Goal: Information Seeking & Learning: Check status

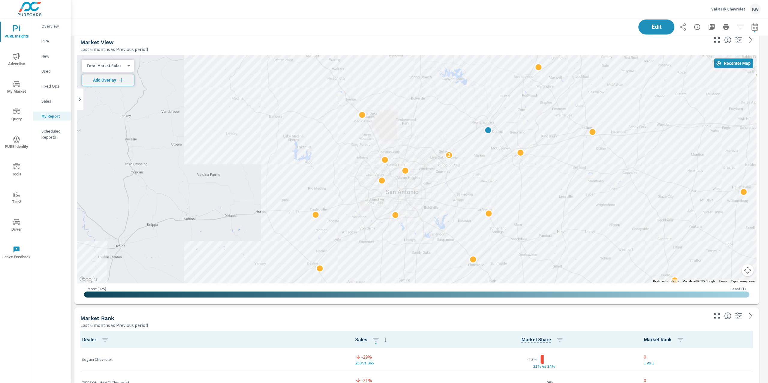
scroll to position [1947, 703]
click at [734, 9] on p "ValMark Chevrolet" at bounding box center [728, 8] width 34 height 5
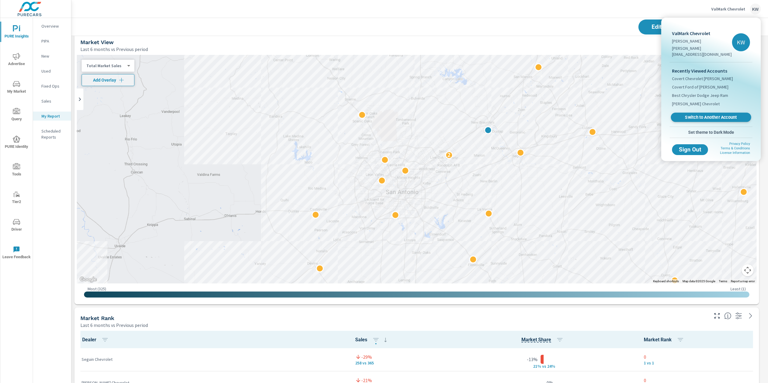
click at [701, 115] on span "Switch to Another Account" at bounding box center [710, 118] width 73 height 6
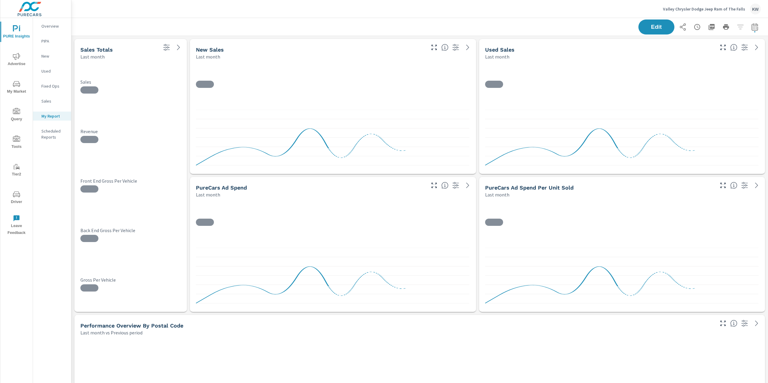
scroll to position [2499, 703]
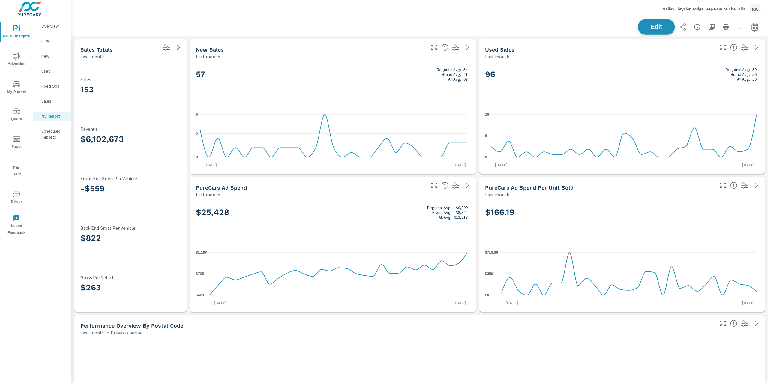
click at [645, 24] on span "Edit" at bounding box center [656, 27] width 25 height 6
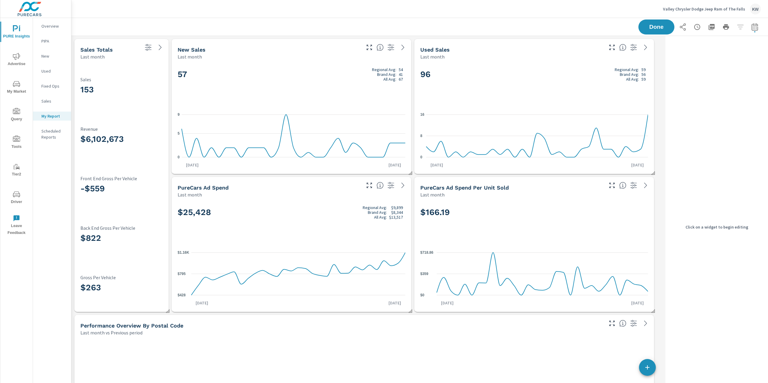
scroll to position [2499, 598]
click at [131, 73] on div "153 Sales" at bounding box center [121, 87] width 82 height 42
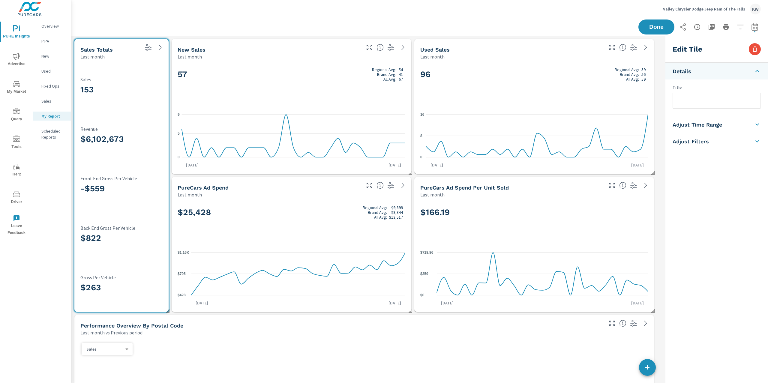
scroll to position [0, 0]
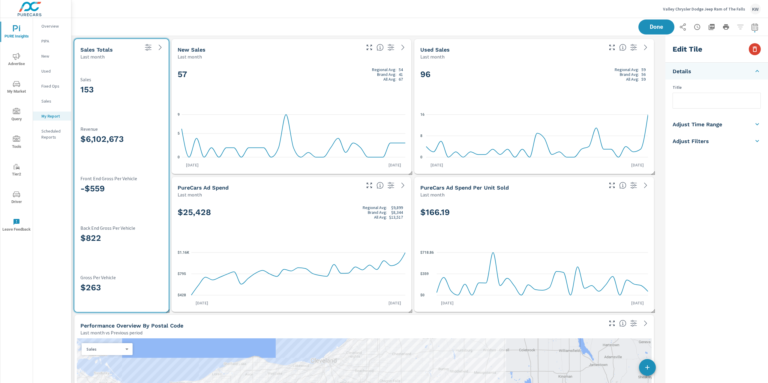
click at [755, 51] on icon "button" at bounding box center [755, 48] width 4 height 5
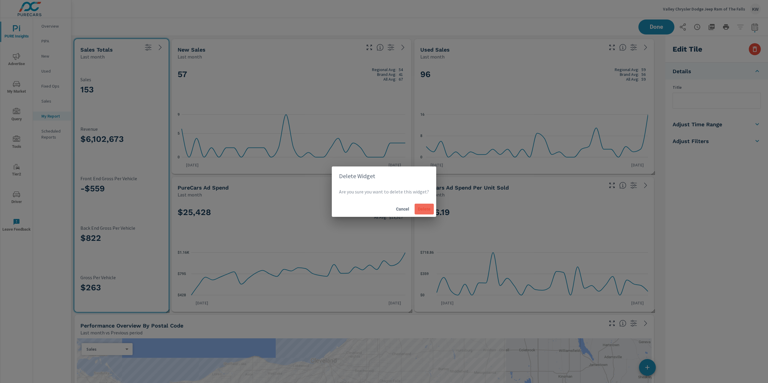
click at [426, 206] on span "Delete" at bounding box center [424, 208] width 14 height 5
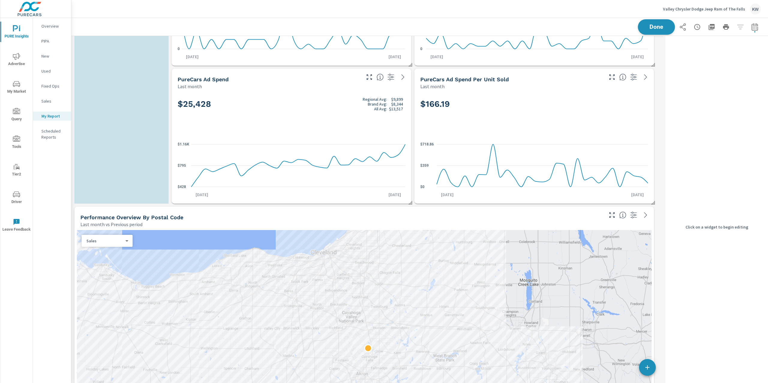
scroll to position [2499, 598]
click at [652, 29] on span "Done" at bounding box center [656, 27] width 25 height 6
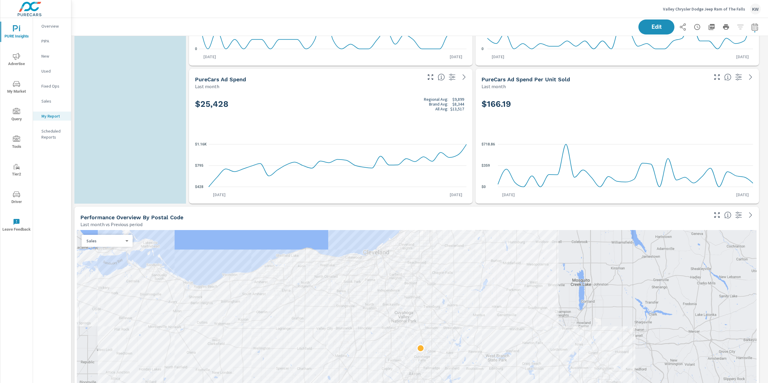
scroll to position [2499, 703]
click at [43, 27] on p "Overview" at bounding box center [53, 26] width 25 height 6
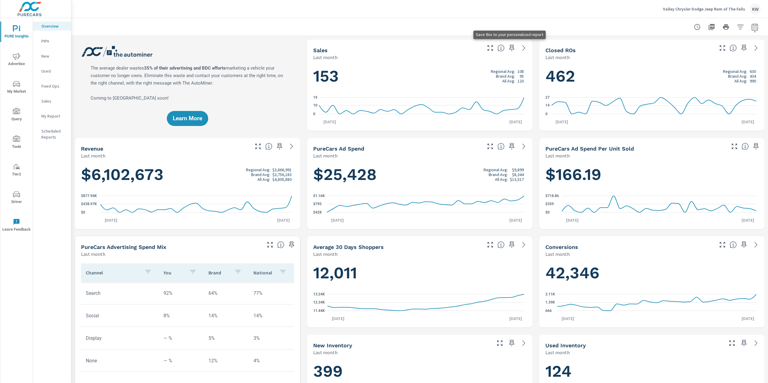
click at [509, 48] on icon "button" at bounding box center [511, 47] width 7 height 7
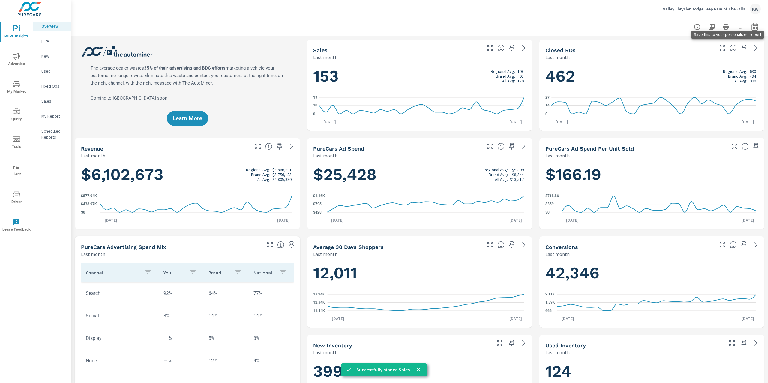
scroll to position [0, 0]
click at [740, 49] on icon "button" at bounding box center [743, 47] width 7 height 7
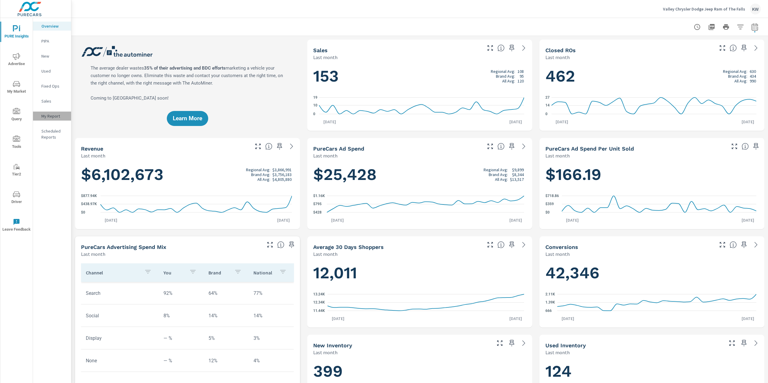
click at [59, 116] on p "My Report" at bounding box center [53, 116] width 25 height 6
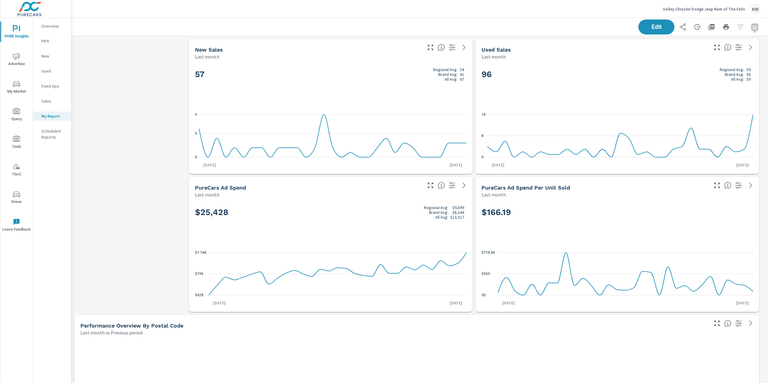
scroll to position [0, 0]
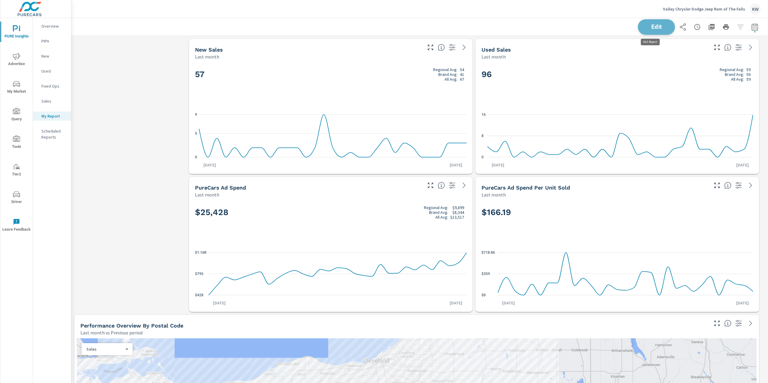
click at [654, 24] on span "Edit" at bounding box center [656, 27] width 25 height 6
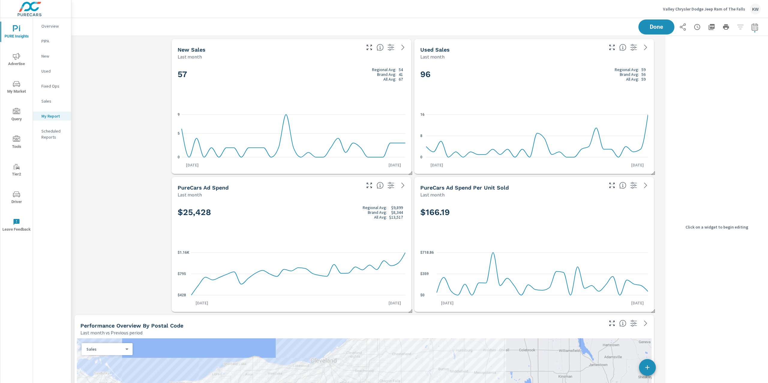
scroll to position [2637, 598]
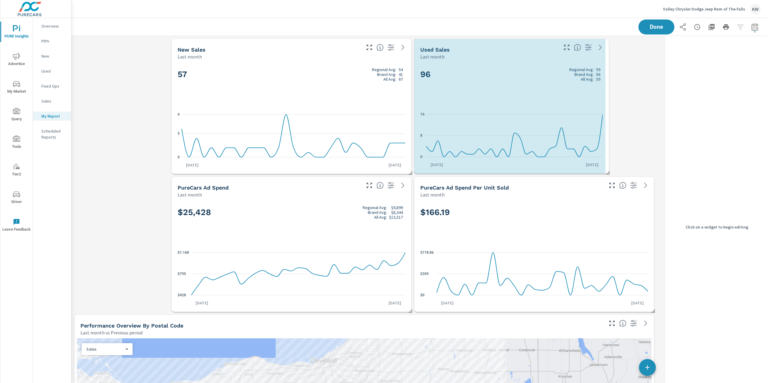
drag, startPoint x: 654, startPoint y: 171, endPoint x: 605, endPoint y: 171, distance: 49.5
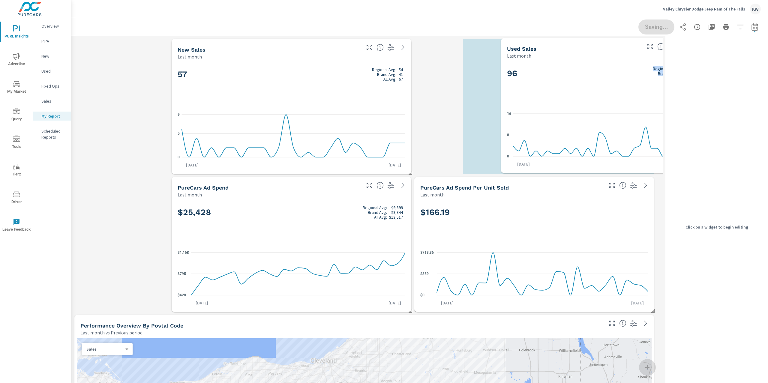
drag, startPoint x: 536, startPoint y: 90, endPoint x: 554, endPoint y: 87, distance: 18.8
click at [578, 85] on div "96 Regional Avg: 59 Brand Avg: 56 All Avg: 59" at bounding box center [596, 83] width 179 height 37
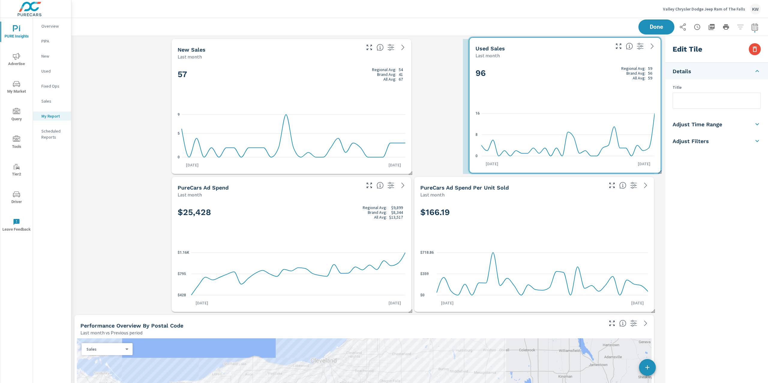
drag, startPoint x: 514, startPoint y: 91, endPoint x: 524, endPoint y: 92, distance: 10.2
click at [524, 91] on div "96 Regional Avg: 59 Brand Avg: 56 All Avg: 59" at bounding box center [564, 83] width 179 height 37
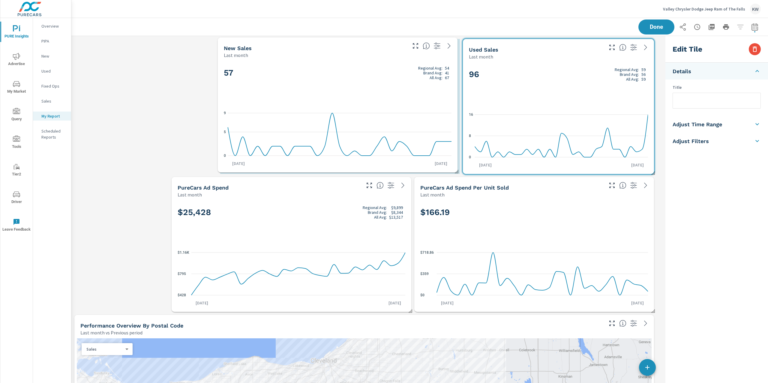
drag, startPoint x: 354, startPoint y: 91, endPoint x: 400, endPoint y: 90, distance: 46.2
click at [400, 90] on div "57 Regional Avg: 54 Brand Avg: 41 All Avg: 67" at bounding box center [338, 82] width 228 height 37
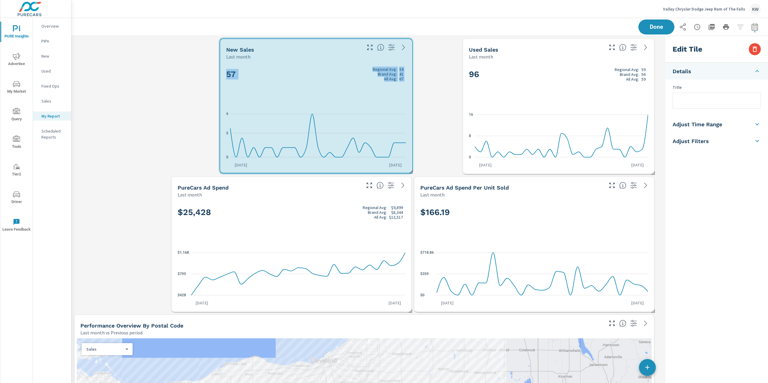
drag, startPoint x: 458, startPoint y: 170, endPoint x: 426, endPoint y: 169, distance: 32.1
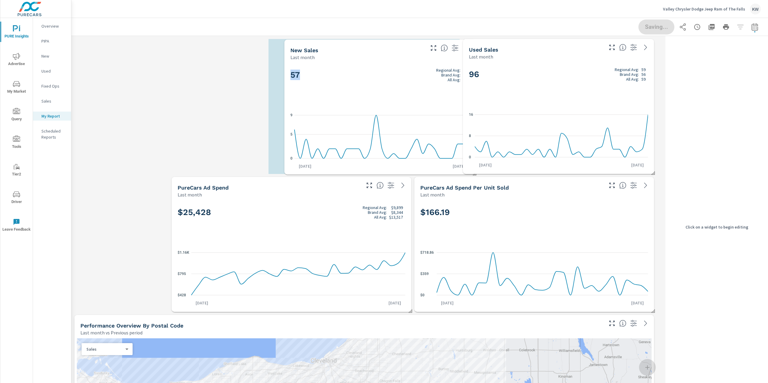
drag, startPoint x: 367, startPoint y: 95, endPoint x: 411, endPoint y: 95, distance: 43.5
click at [411, 95] on div "57 Regional Avg: 54 Brand Avg: 41 All Avg: 67" at bounding box center [379, 85] width 179 height 37
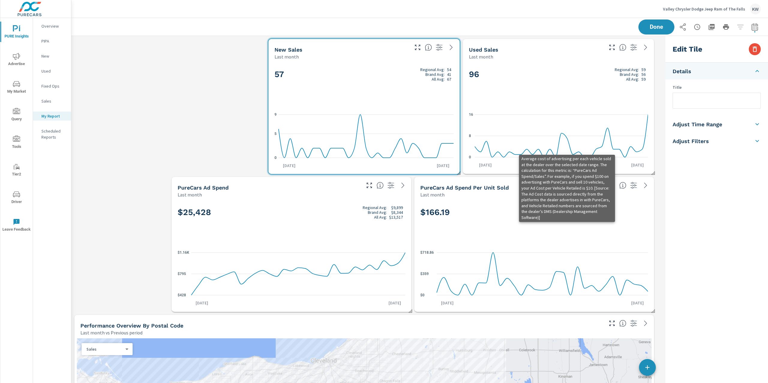
scroll to position [2637, 598]
click at [640, 265] on icon "$0 $359 $718.86" at bounding box center [534, 274] width 228 height 52
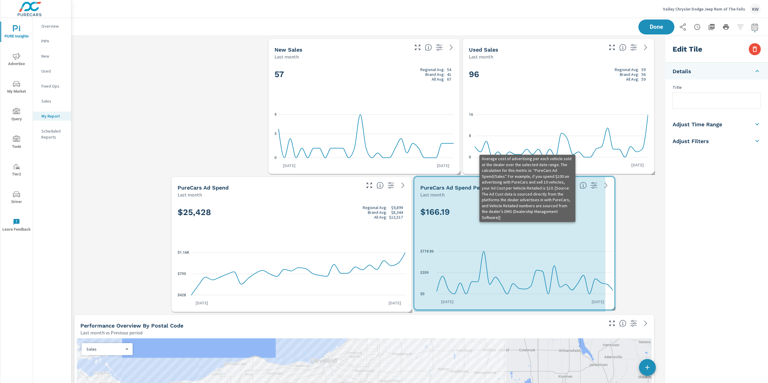
drag, startPoint x: 654, startPoint y: 310, endPoint x: 614, endPoint y: 307, distance: 39.7
click at [614, 308] on span at bounding box center [611, 307] width 6 height 6
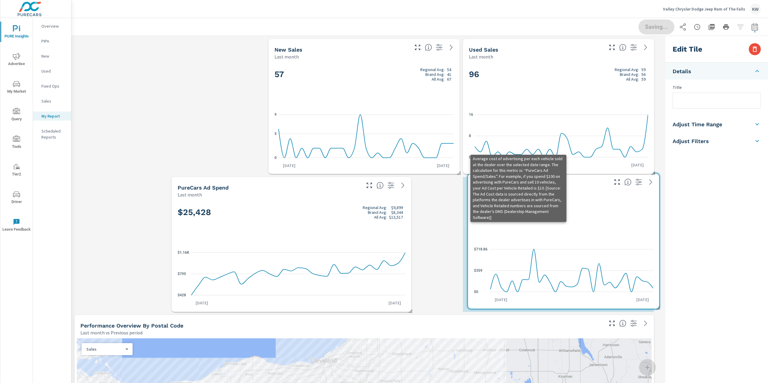
drag, startPoint x: 528, startPoint y: 251, endPoint x: 578, endPoint y: 250, distance: 50.1
click at [578, 250] on icon "$0 $359 $718.86" at bounding box center [563, 270] width 179 height 52
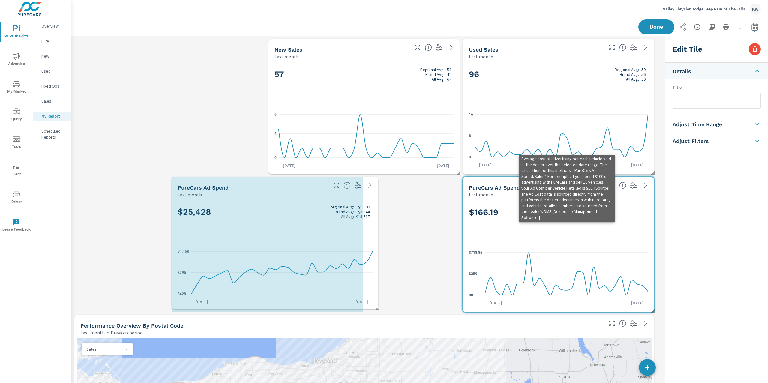
drag, startPoint x: 410, startPoint y: 310, endPoint x: 377, endPoint y: 305, distance: 33.4
click at [376, 306] on span at bounding box center [375, 306] width 6 height 6
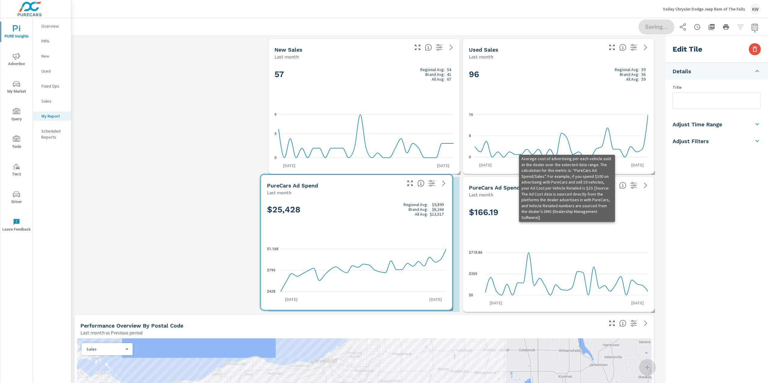
drag, startPoint x: 327, startPoint y: 229, endPoint x: 373, endPoint y: 227, distance: 46.2
click at [373, 227] on div "$25,428 Regional Avg: $9,899 Brand Avg: $8,344 All Avg: $13,517" at bounding box center [356, 219] width 179 height 35
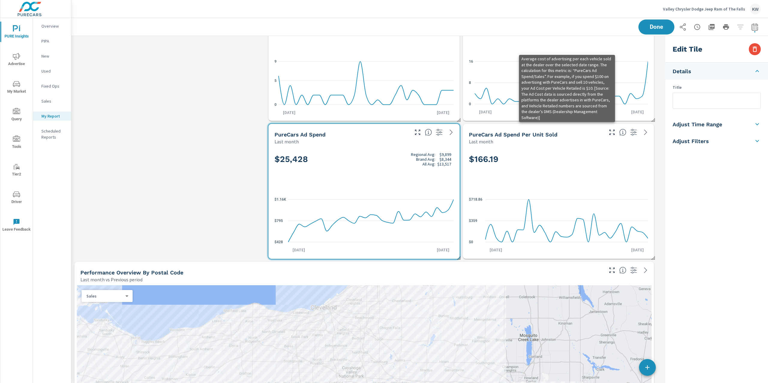
scroll to position [0, 0]
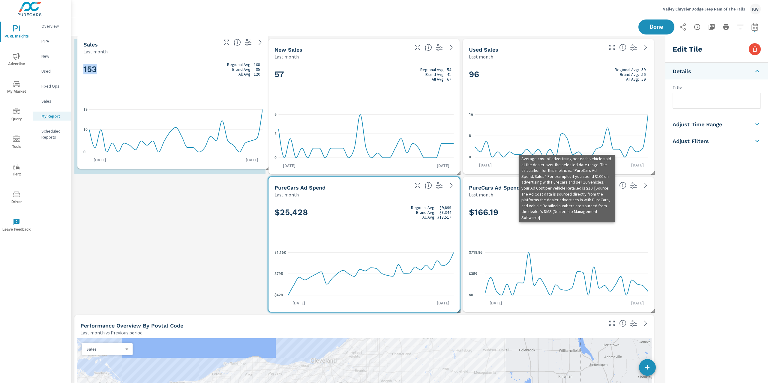
drag, startPoint x: 199, startPoint y: 265, endPoint x: 199, endPoint y: 68, distance: 197.1
click at [199, 67] on h2 "153 Regional Avg: 108 Brand Avg: 95 All Avg: 120" at bounding box center [172, 69] width 179 height 14
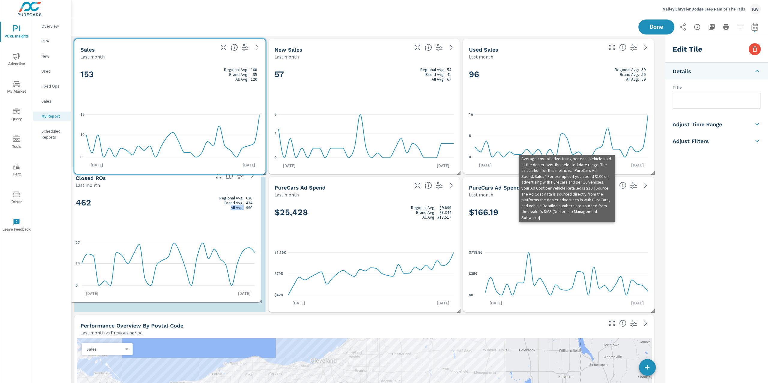
drag, startPoint x: 349, startPoint y: 305, endPoint x: 150, endPoint y: 211, distance: 219.9
click at [150, 211] on div "462 Regional Avg: 630 Brand Avg: 434 All Avg: 990" at bounding box center [165, 212] width 179 height 37
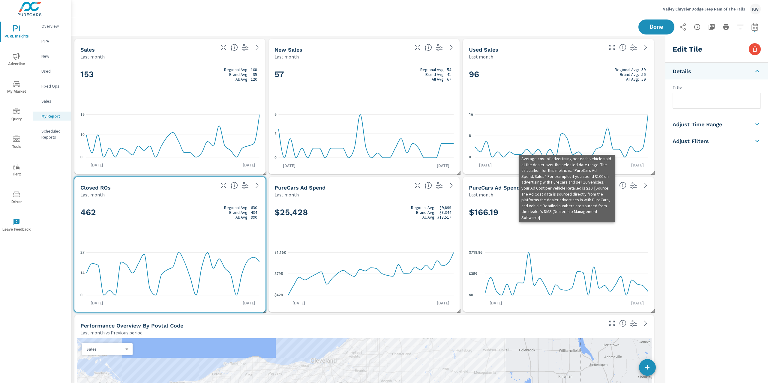
click at [663, 195] on div "Edit Tile Details Title Adjust Time Range Fixed Dates Date Period Last 30 Days …" at bounding box center [715, 227] width 105 height 382
click at [418, 107] on div "57 Regional Avg: 54 Brand Avg: 41 All Avg: 67 0 5 9 Jul 1st Jul 31st" at bounding box center [364, 116] width 186 height 109
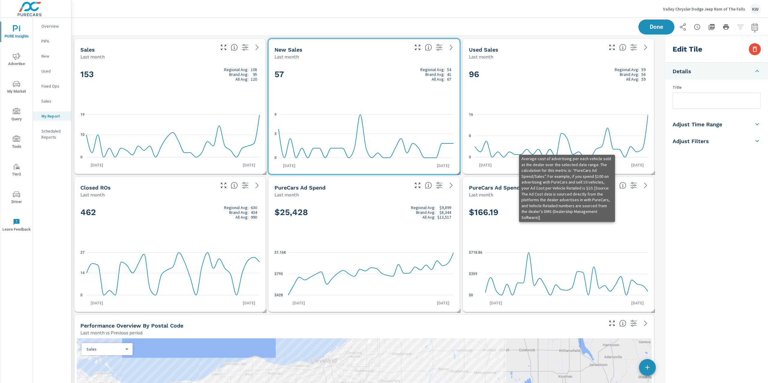
click at [722, 128] on li "Adjust Time Range" at bounding box center [716, 124] width 103 height 17
click at [708, 108] on input "checkbox" at bounding box center [702, 106] width 34 height 11
checkbox input "true"
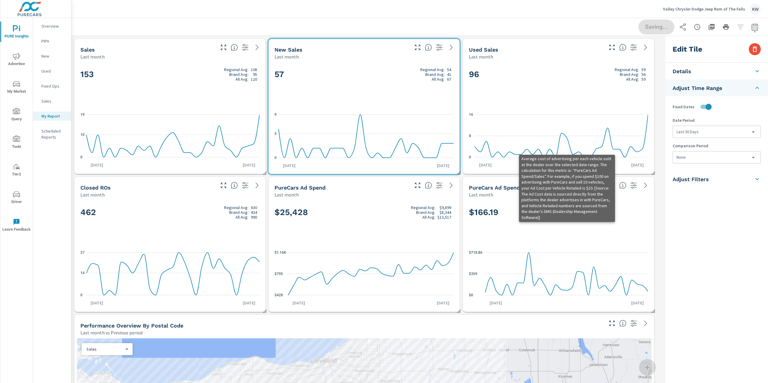
click at [708, 129] on body "PURE Insights Advertise My Market Query Tools Tier2 Driver Leave Feedback Overv…" at bounding box center [384, 191] width 768 height 383
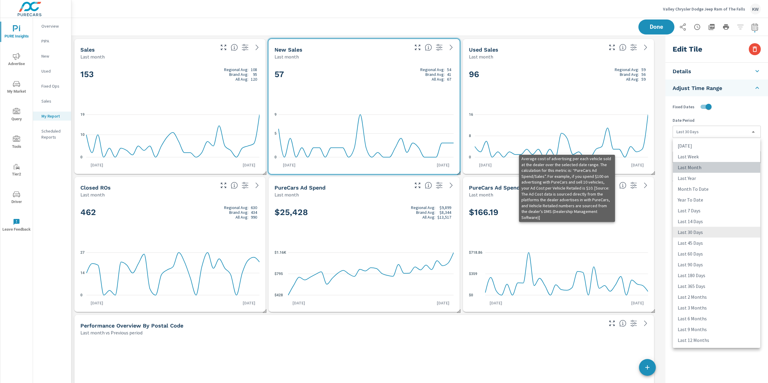
click at [701, 166] on li "Last Month" at bounding box center [716, 167] width 87 height 11
type input "lastMonth"
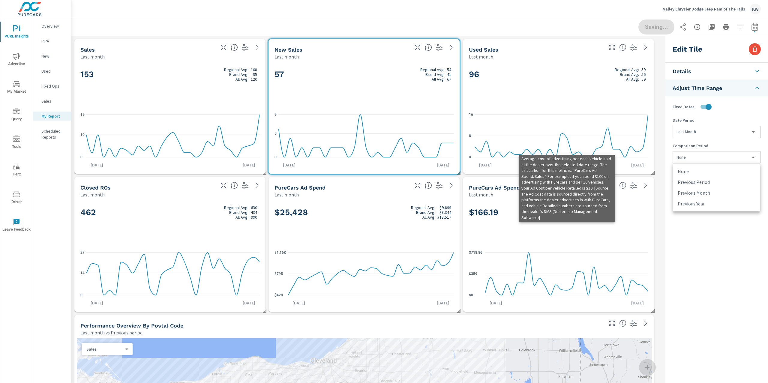
click at [701, 163] on body "PURE Insights Advertise My Market Query Tools Tier2 Driver Leave Feedback Overv…" at bounding box center [384, 191] width 768 height 383
click at [699, 203] on li "Previous Year" at bounding box center [716, 203] width 87 height 11
type input "lastYear"
click at [604, 102] on div "96 Regional Avg: 59 Brand Avg: 56 All Avg: 59" at bounding box center [558, 84] width 179 height 37
checkbox input "false"
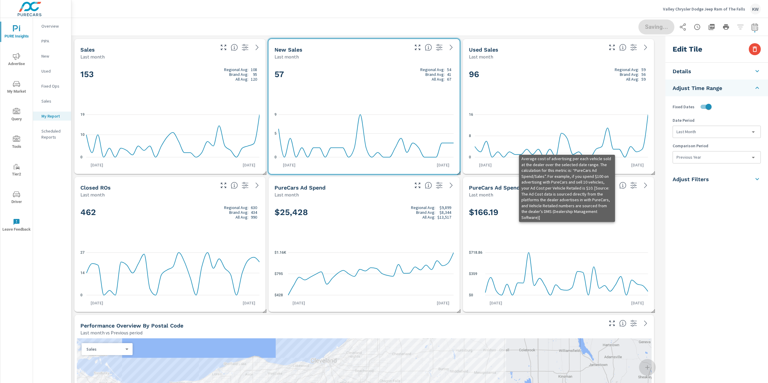
type input "last30Days"
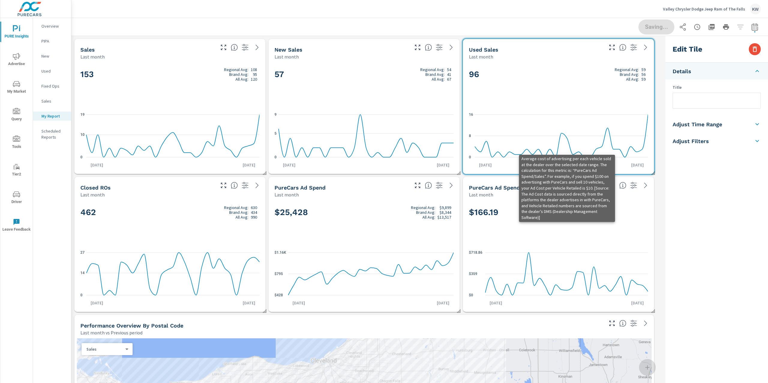
click at [707, 126] on h5 "Adjust Time Range" at bounding box center [696, 124] width 49 height 7
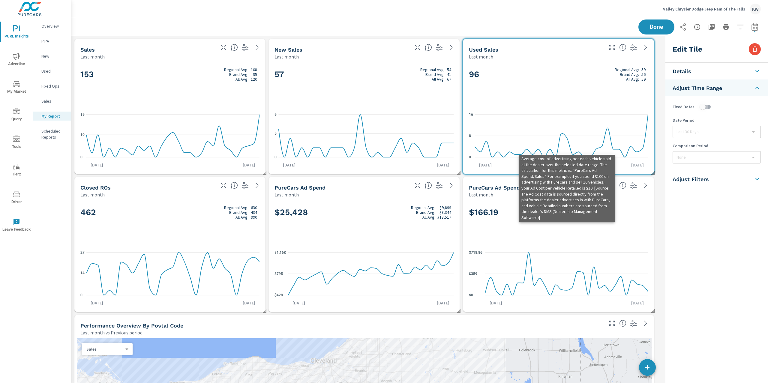
click at [710, 107] on input "checkbox" at bounding box center [702, 106] width 34 height 11
checkbox input "true"
click at [708, 135] on body "PURE Insights Advertise My Market Query Tools Tier2 Driver Leave Feedback Overv…" at bounding box center [384, 191] width 768 height 383
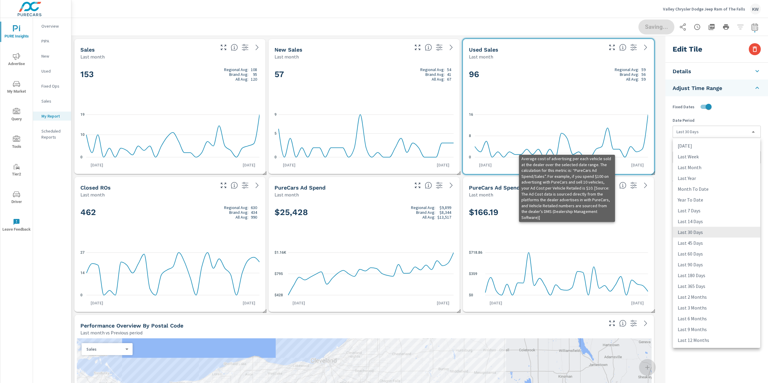
click at [698, 168] on li "Last Month" at bounding box center [716, 167] width 87 height 11
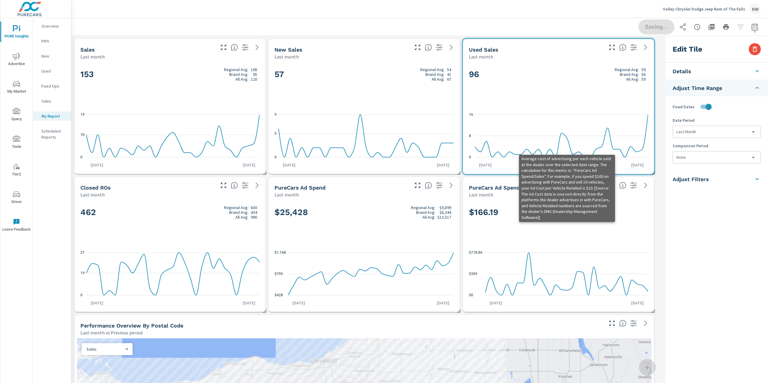
click at [699, 161] on li "Last Year" at bounding box center [705, 160] width 65 height 6
type input "lastYear"
click at [700, 161] on body "PURE Insights Advertise My Market Query Tools Tier2 Driver Leave Feedback Overv…" at bounding box center [384, 191] width 768 height 383
click at [696, 203] on li "Previous Year" at bounding box center [716, 203] width 87 height 11
type input "lastYear"
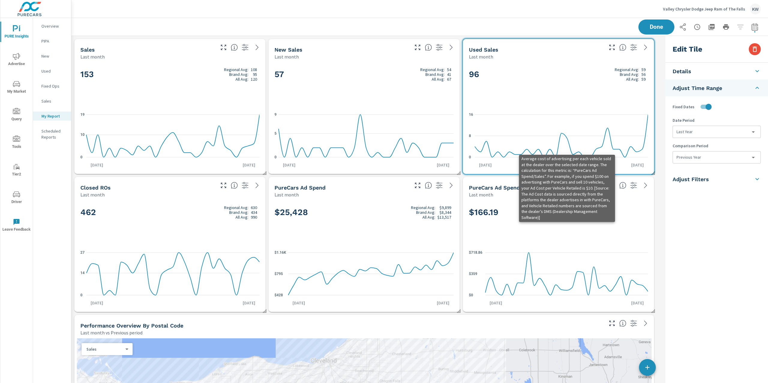
click at [189, 229] on div "462 Regional Avg: 630 Brand Avg: 434 All Avg: 990" at bounding box center [169, 222] width 179 height 37
checkbox input "false"
type input "last30Days"
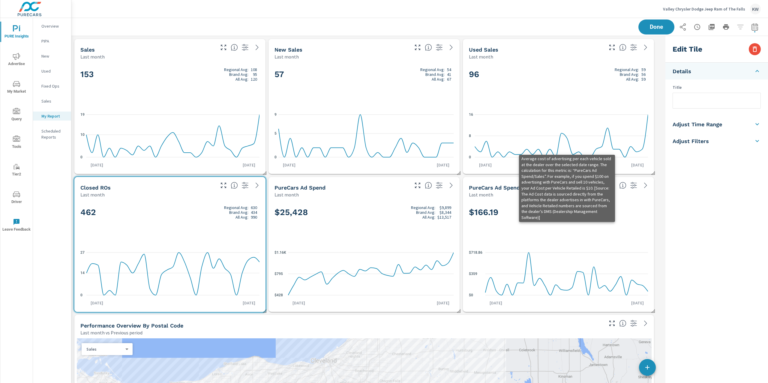
click at [726, 127] on li "Adjust Time Range" at bounding box center [716, 124] width 103 height 17
click at [708, 109] on input "checkbox" at bounding box center [702, 106] width 34 height 11
checkbox input "true"
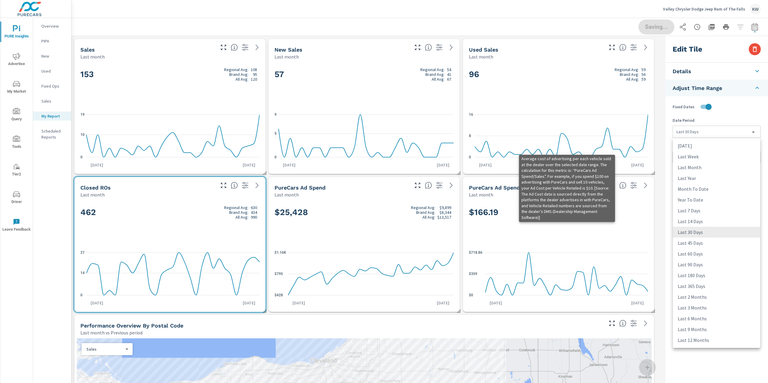
click at [709, 134] on body "PURE Insights Advertise My Market Query Tools Tier2 Driver Leave Feedback Overv…" at bounding box center [384, 191] width 768 height 383
click at [704, 169] on li "Last Month" at bounding box center [716, 167] width 87 height 11
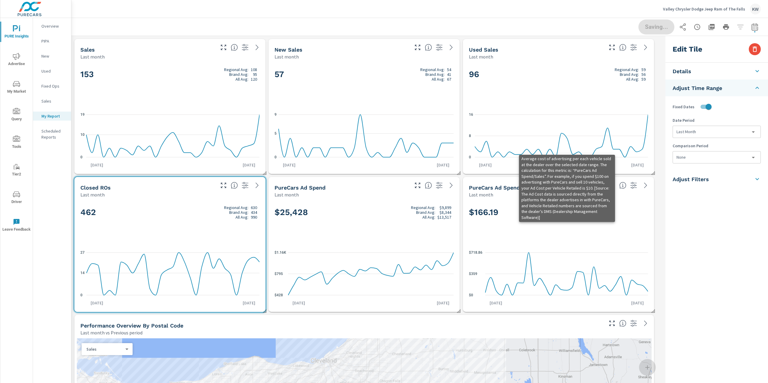
click at [698, 162] on li "Last Year" at bounding box center [705, 160] width 65 height 6
type input "lastYear"
click at [705, 160] on body "PURE Insights Advertise My Market Query Tools Tier2 Driver Leave Feedback Overv…" at bounding box center [384, 191] width 768 height 383
click at [701, 192] on li "Previous Month" at bounding box center [716, 192] width 87 height 11
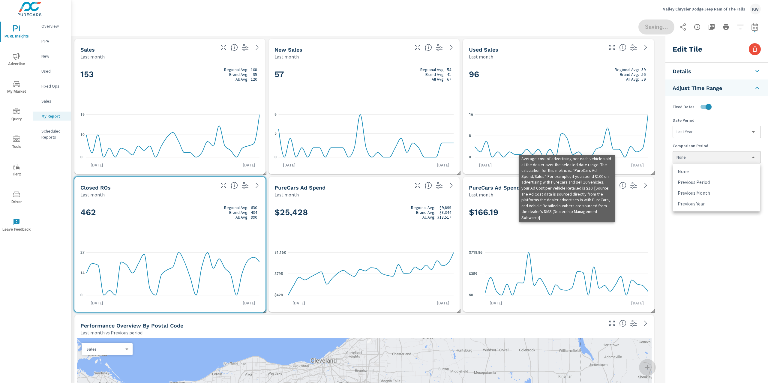
type input "lastMonth"
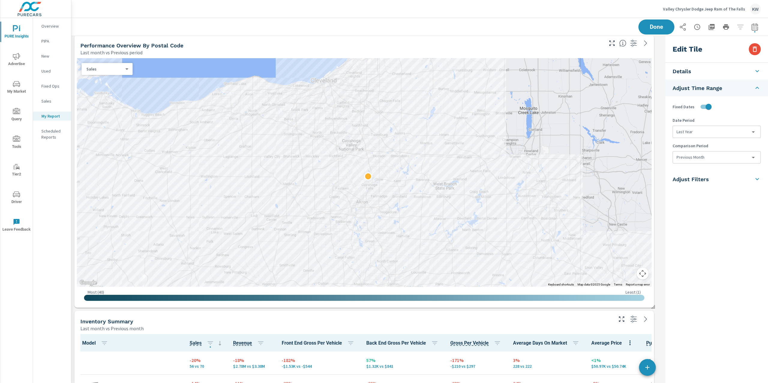
click at [649, 299] on div "Most ( 40 ) Least ( 1 )" at bounding box center [364, 296] width 575 height 19
type input "lastMonth"
type input "currentPeriodStart"
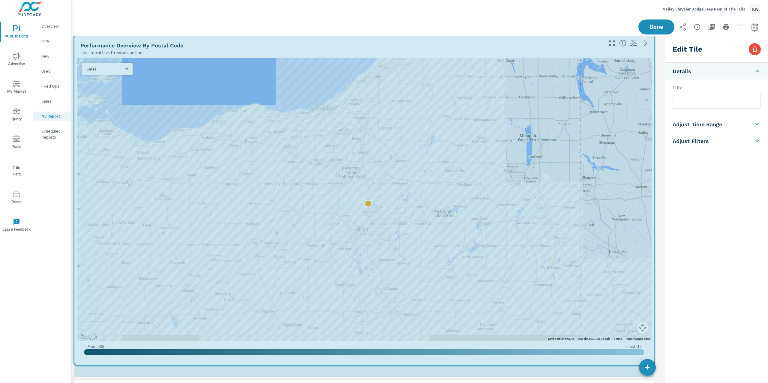
drag, startPoint x: 652, startPoint y: 307, endPoint x: 656, endPoint y: 348, distance: 41.6
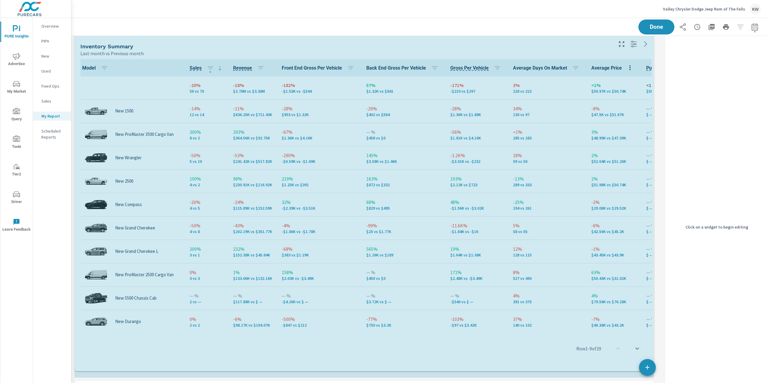
drag, startPoint x: 654, startPoint y: 307, endPoint x: 655, endPoint y: 360, distance: 53.4
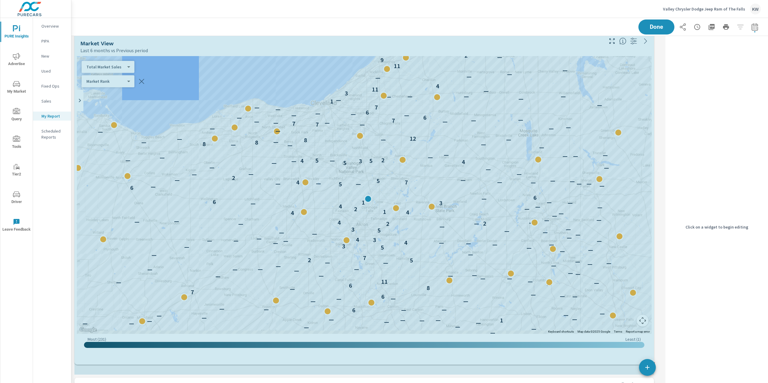
drag, startPoint x: 654, startPoint y: 304, endPoint x: 659, endPoint y: 356, distance: 53.0
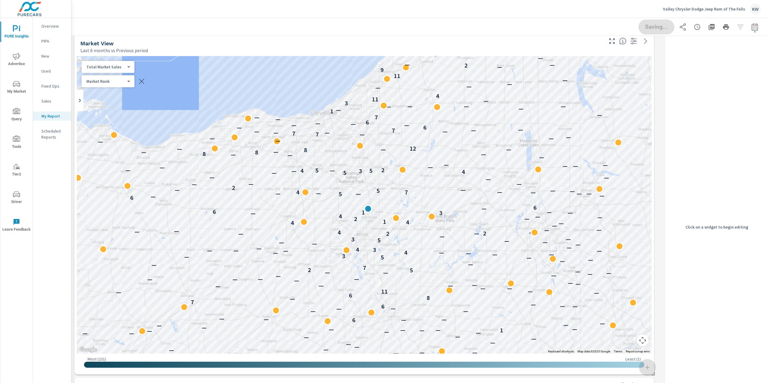
click at [123, 65] on p "Total Market Sales" at bounding box center [105, 66] width 38 height 5
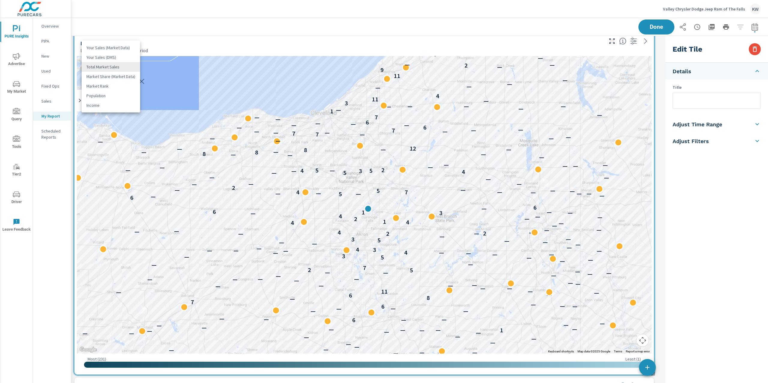
click at [122, 54] on li "Your Sales (DMS)" at bounding box center [111, 57] width 58 height 10
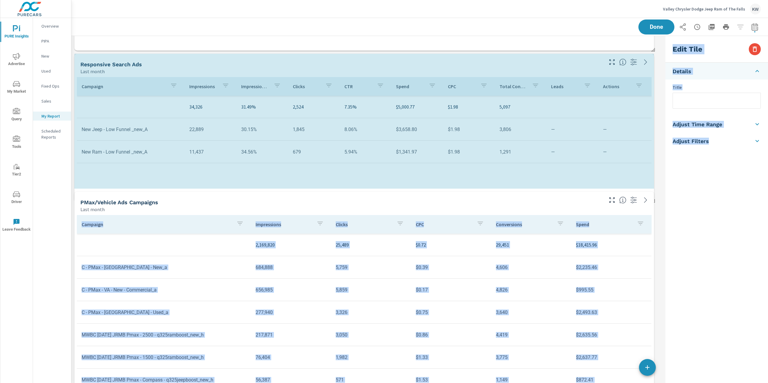
drag, startPoint x: 653, startPoint y: 325, endPoint x: 664, endPoint y: 245, distance: 80.6
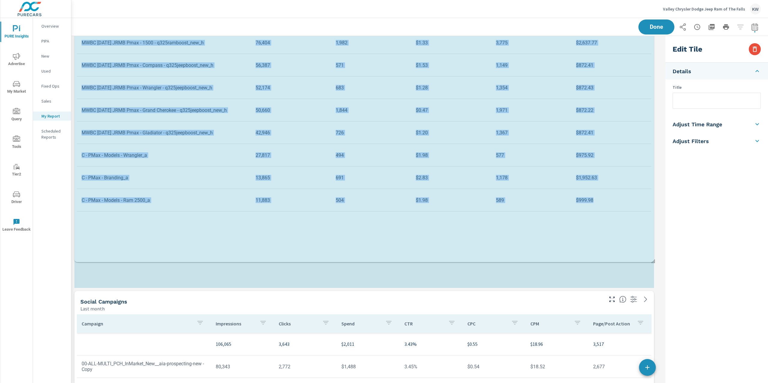
drag, startPoint x: 654, startPoint y: 149, endPoint x: 658, endPoint y: 241, distance: 91.9
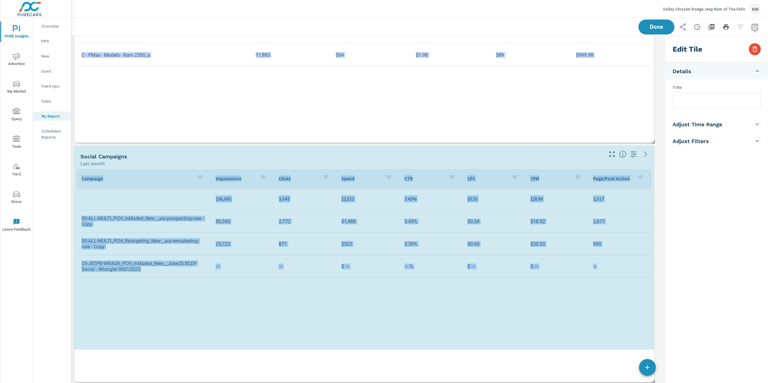
drag, startPoint x: 654, startPoint y: 377, endPoint x: 657, endPoint y: 344, distance: 33.4
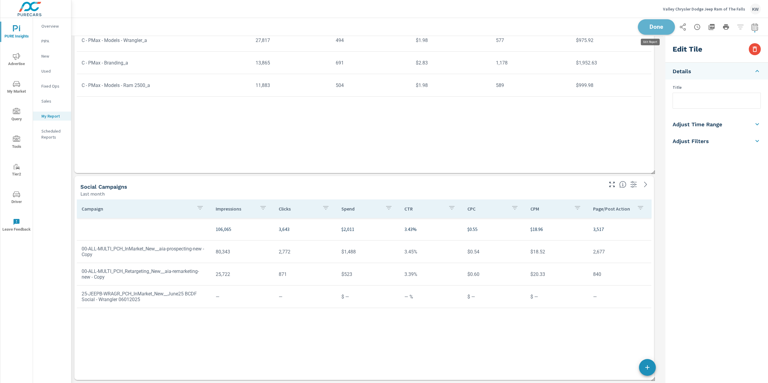
click at [655, 30] on span "Done" at bounding box center [656, 27] width 25 height 6
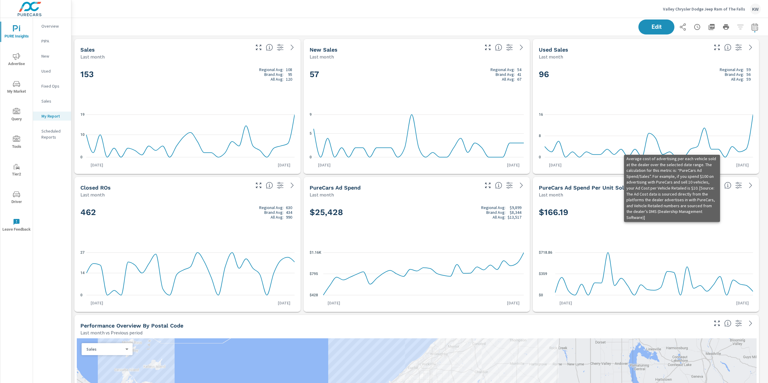
click at [55, 28] on p "Overview" at bounding box center [53, 26] width 25 height 6
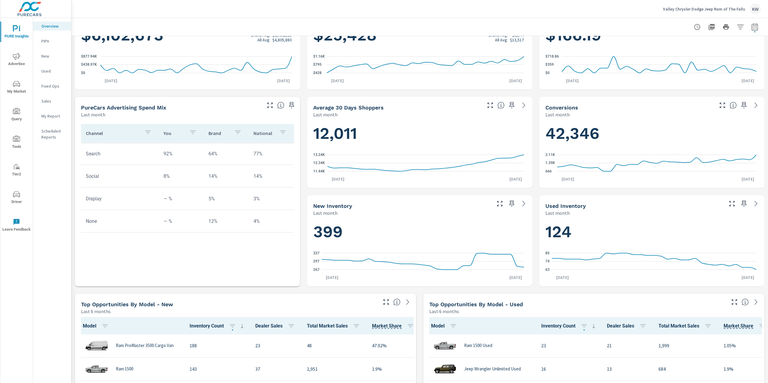
scroll to position [178, 0]
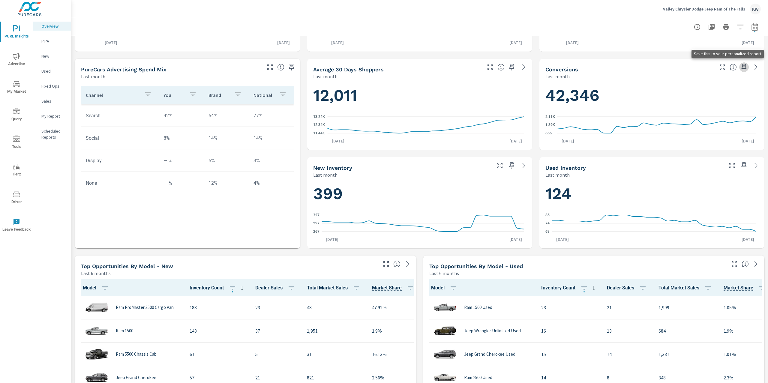
click at [740, 69] on icon "button" at bounding box center [743, 67] width 7 height 7
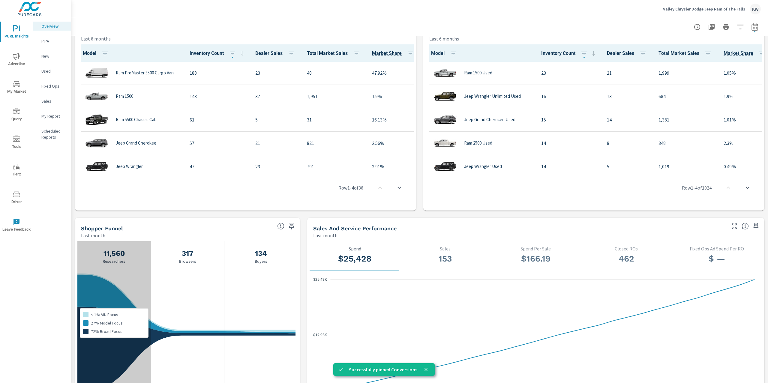
scroll to position [466, 0]
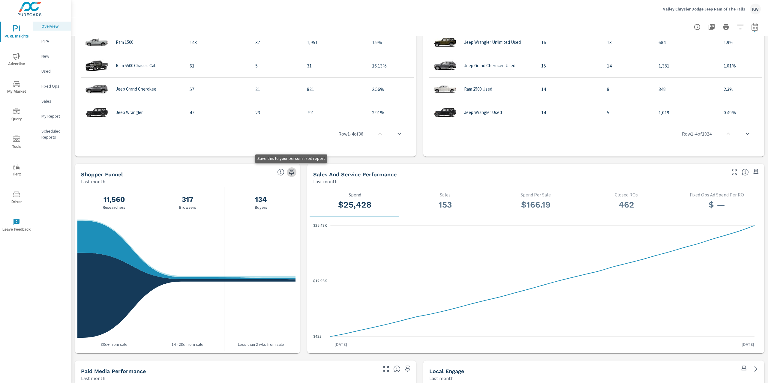
click at [289, 173] on icon "button" at bounding box center [291, 172] width 7 height 7
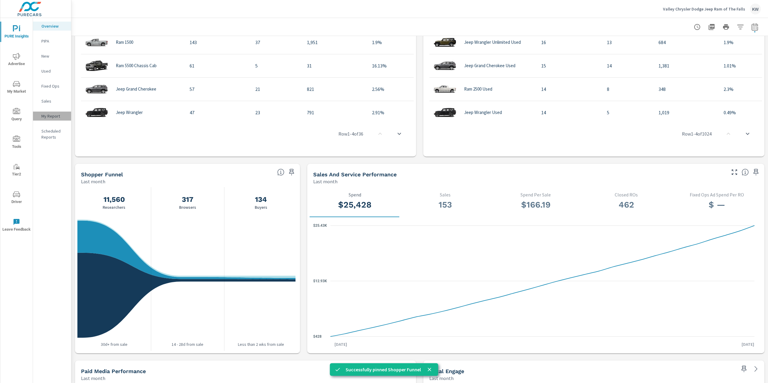
click at [53, 118] on p "My Report" at bounding box center [53, 116] width 25 height 6
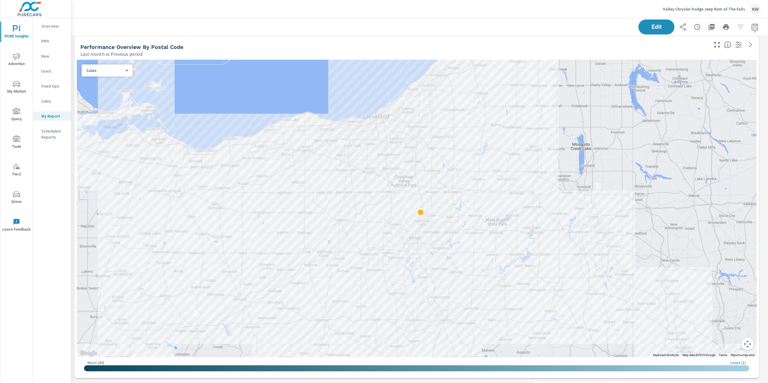
scroll to position [280, 0]
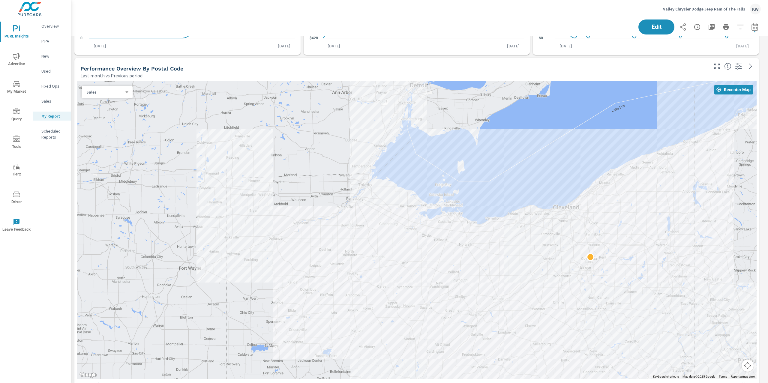
scroll to position [256, 0]
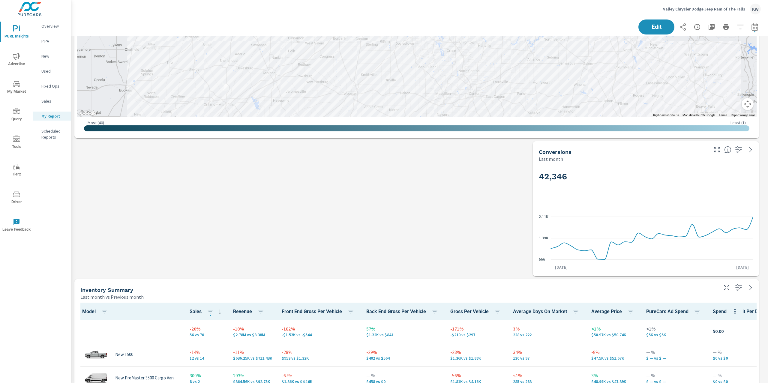
scroll to position [519, 0]
click at [649, 31] on button "Edit" at bounding box center [656, 27] width 37 height 16
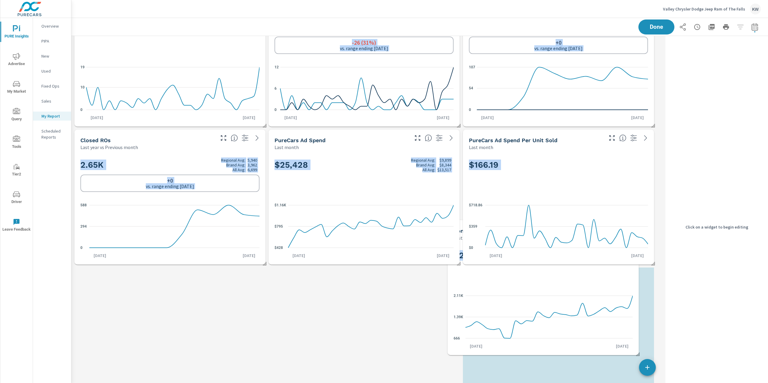
scroll to position [0, 0]
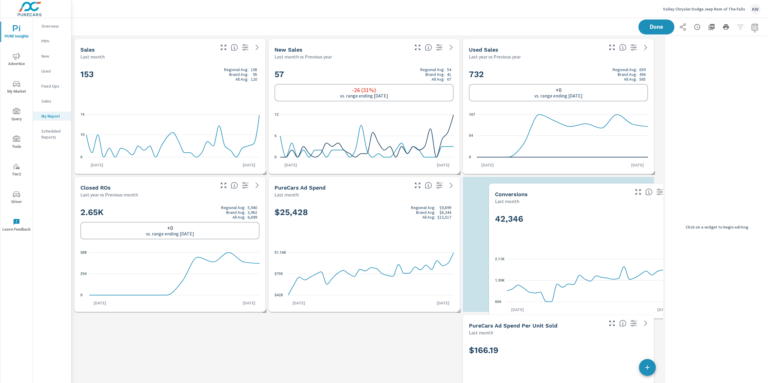
drag, startPoint x: 546, startPoint y: 187, endPoint x: 573, endPoint y: 230, distance: 50.1
click at [573, 230] on div "42,346" at bounding box center [584, 229] width 179 height 37
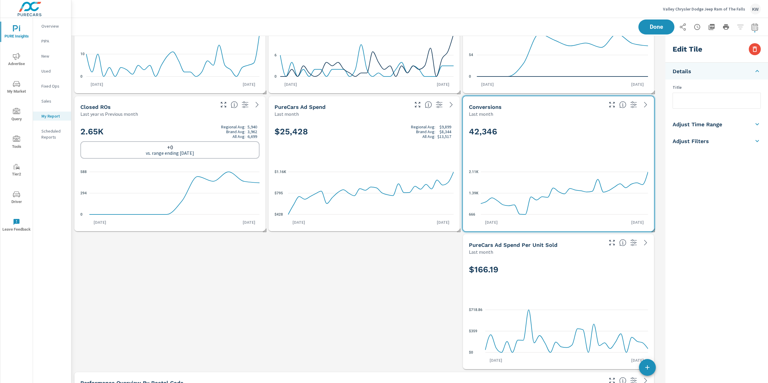
scroll to position [98, 0]
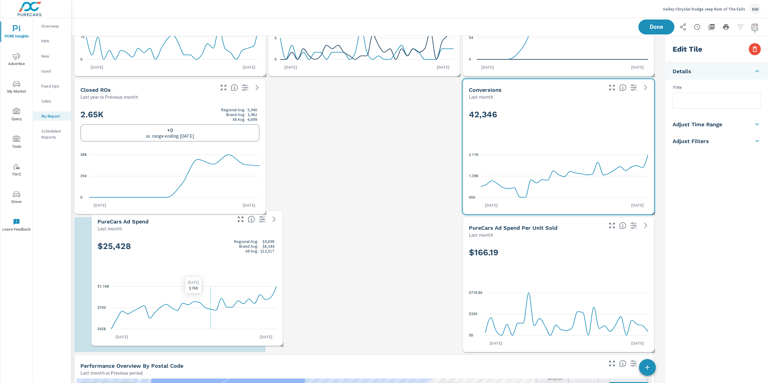
drag, startPoint x: 386, startPoint y: 174, endPoint x: 211, endPoint y: 291, distance: 210.5
click at [211, 291] on icon "$428 $795 $1.16K" at bounding box center [186, 308] width 179 height 52
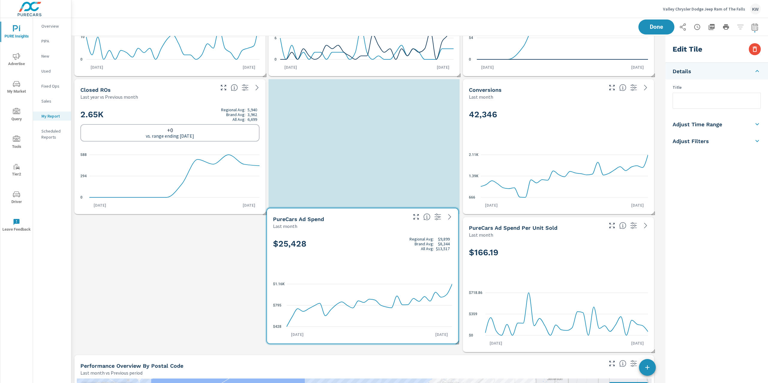
drag, startPoint x: 210, startPoint y: 277, endPoint x: 402, endPoint y: 268, distance: 192.8
click at [402, 268] on div "$25,428 Regional Avg: $9,899 Brand Avg: $8,344 All Avg: $13,517" at bounding box center [362, 253] width 179 height 37
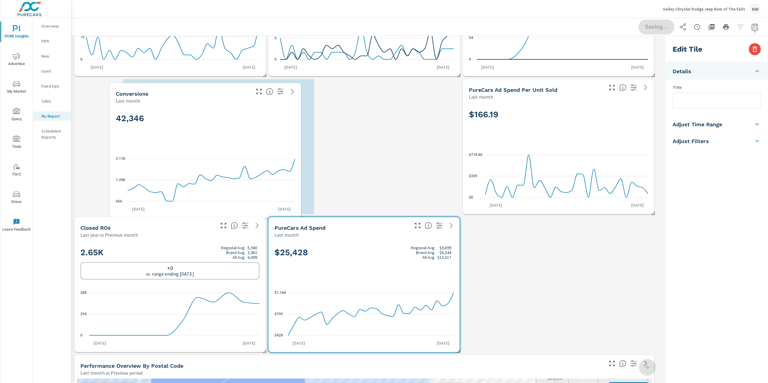
drag, startPoint x: 533, startPoint y: 123, endPoint x: 159, endPoint y: 124, distance: 374.3
click at [159, 124] on div "42,346" at bounding box center [205, 128] width 179 height 37
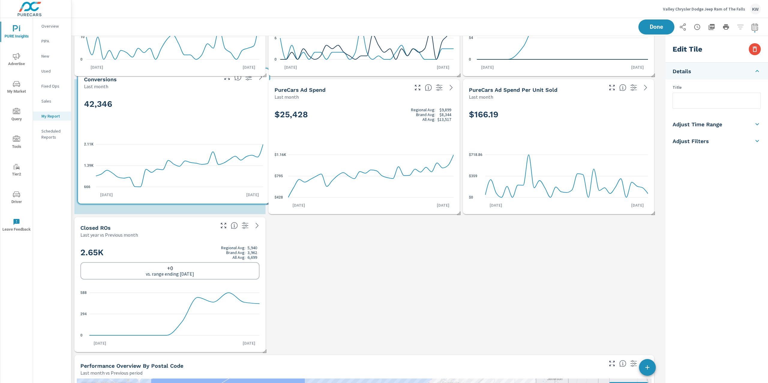
drag, startPoint x: 493, startPoint y: 123, endPoint x: 108, endPoint y: 113, distance: 385.0
click at [108, 113] on div "42,346" at bounding box center [173, 114] width 179 height 37
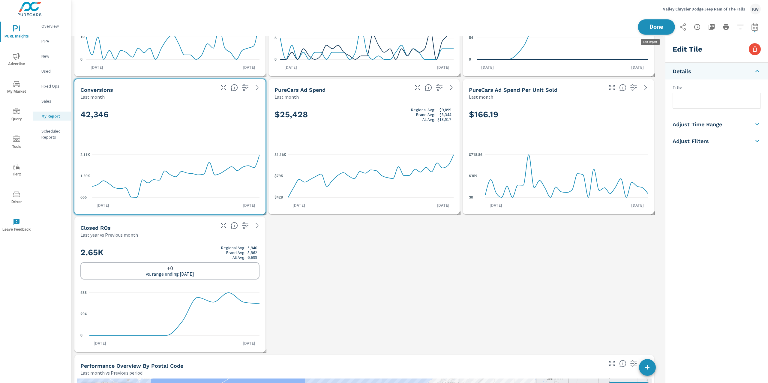
scroll to position [3051, 598]
click at [650, 31] on button "Done" at bounding box center [656, 27] width 37 height 16
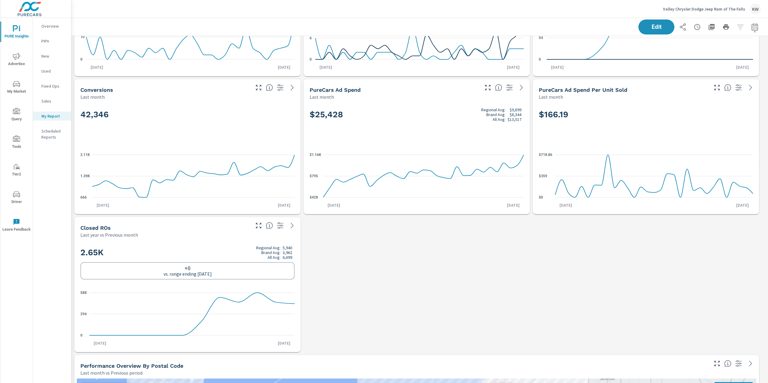
scroll to position [3051, 703]
click at [53, 28] on p "Overview" at bounding box center [53, 26] width 25 height 6
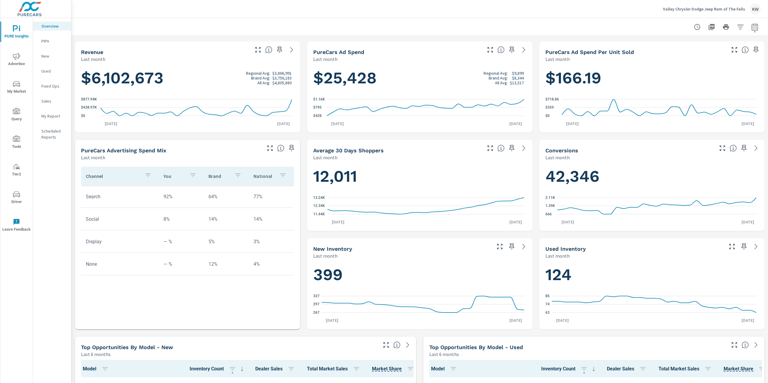
scroll to position [140, 0]
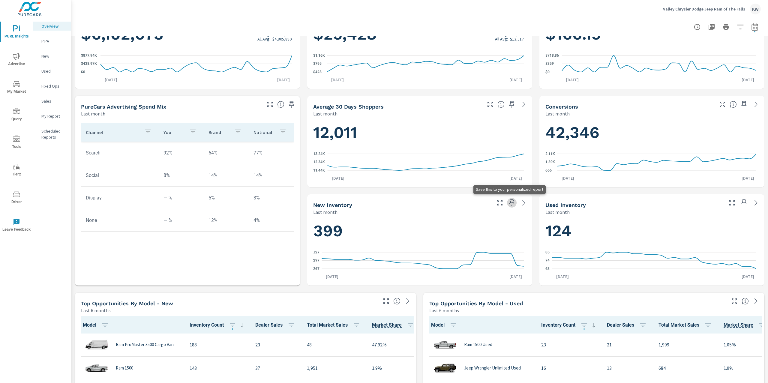
click at [508, 204] on icon "button" at bounding box center [511, 202] width 7 height 7
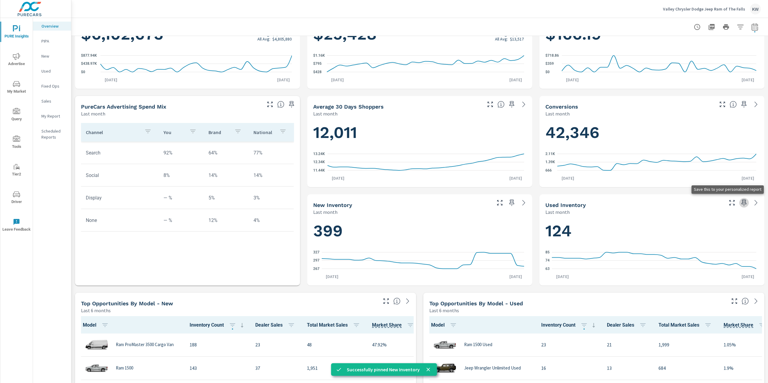
click at [740, 205] on icon "button" at bounding box center [743, 202] width 7 height 7
click at [50, 118] on p "My Report" at bounding box center [53, 116] width 25 height 6
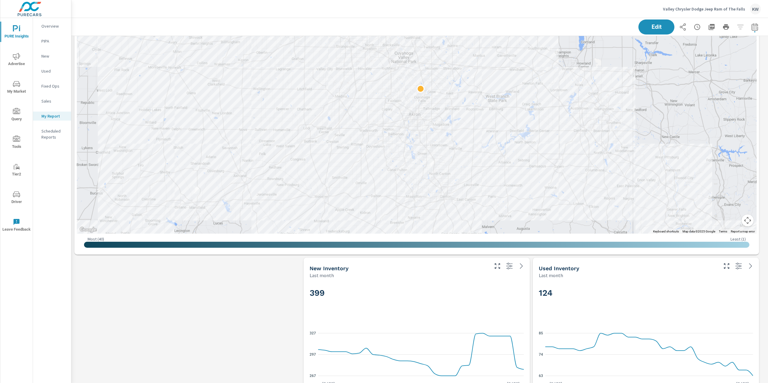
scroll to position [544, 0]
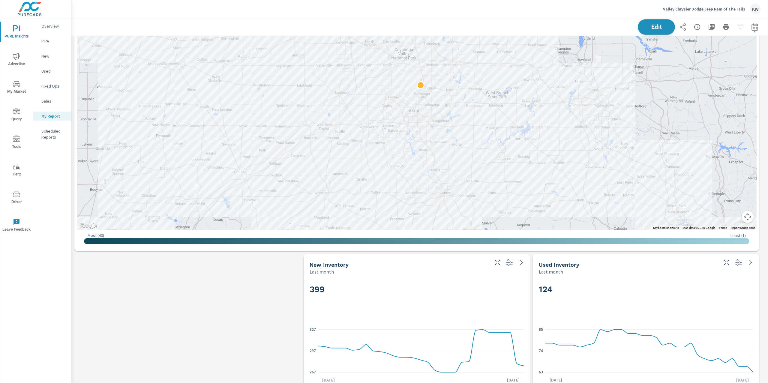
click at [650, 21] on button "Edit" at bounding box center [656, 27] width 37 height 16
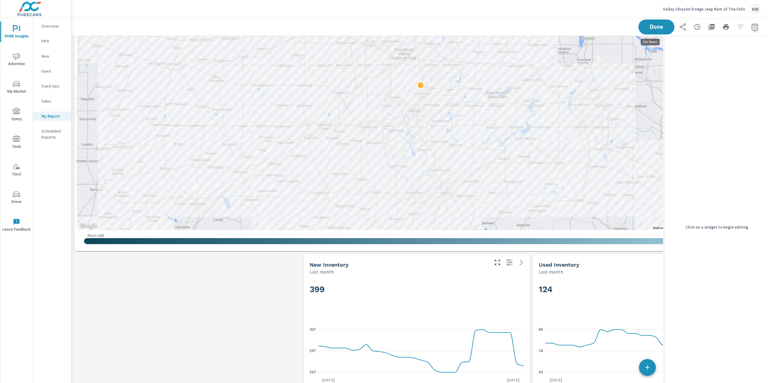
scroll to position [3, 3]
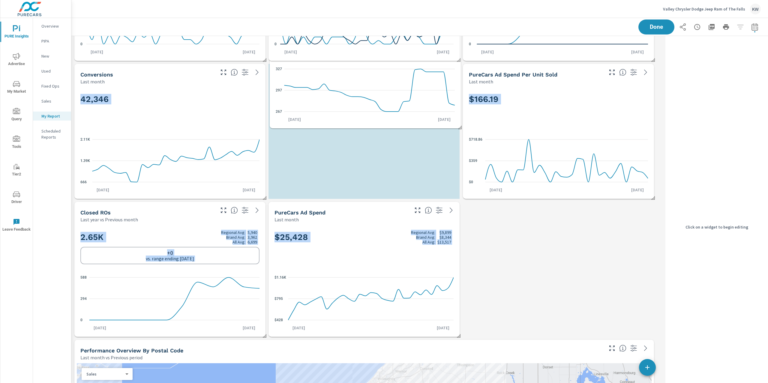
scroll to position [43, 0]
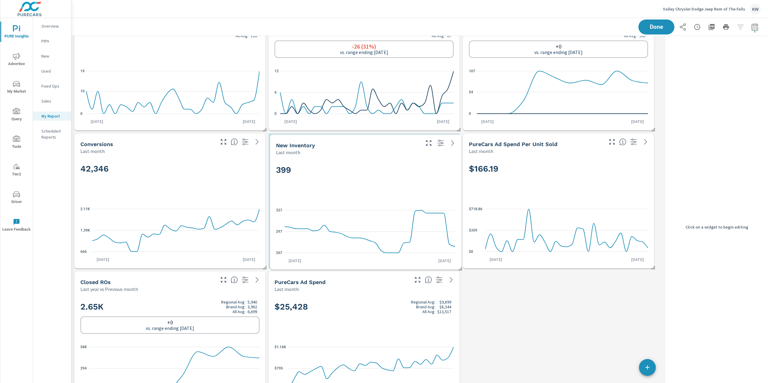
drag, startPoint x: 370, startPoint y: 293, endPoint x: 371, endPoint y: 174, distance: 119.4
click at [371, 174] on h2 "399" at bounding box center [365, 170] width 179 height 10
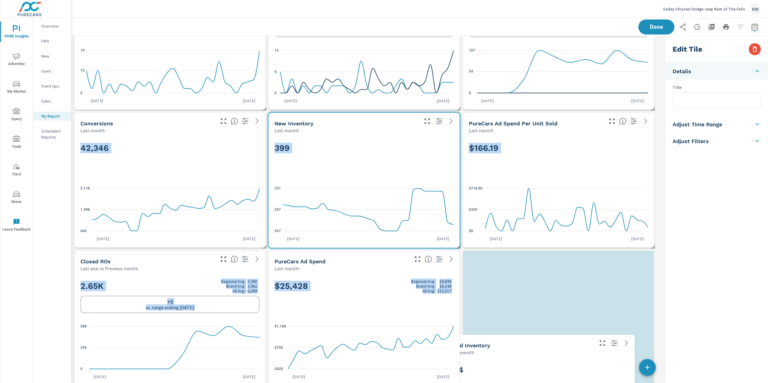
scroll to position [0, 0]
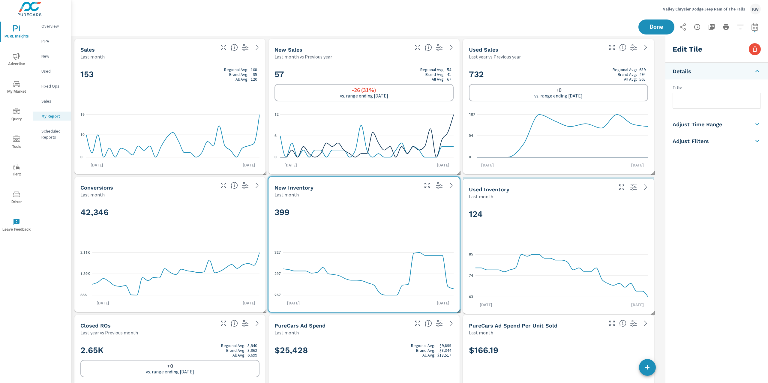
drag, startPoint x: 575, startPoint y: 327, endPoint x: 576, endPoint y: 201, distance: 125.4
click at [576, 201] on div "124 63 74 85 Jul 1st Jul 31st" at bounding box center [558, 257] width 191 height 114
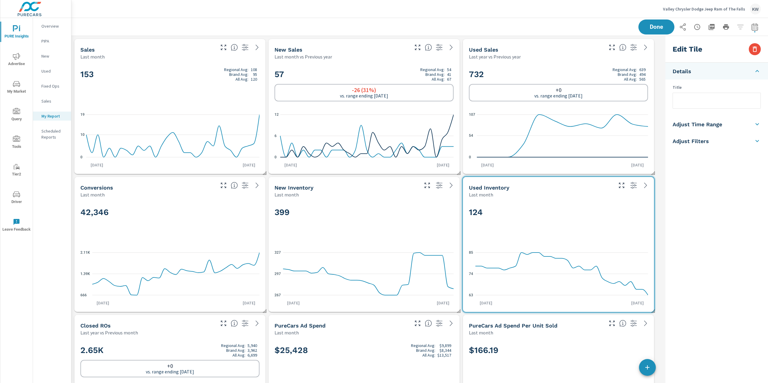
click at [725, 124] on li "Adjust Time Range" at bounding box center [716, 124] width 103 height 17
click at [711, 106] on input "checkbox" at bounding box center [702, 106] width 34 height 11
checkbox input "true"
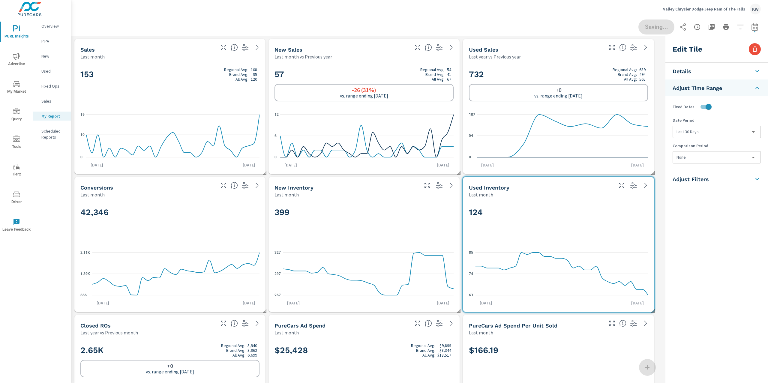
click at [705, 130] on body "PURE Insights Advertise My Market Query Tools Tier2 Driver Leave Feedback Overv…" at bounding box center [384, 191] width 768 height 383
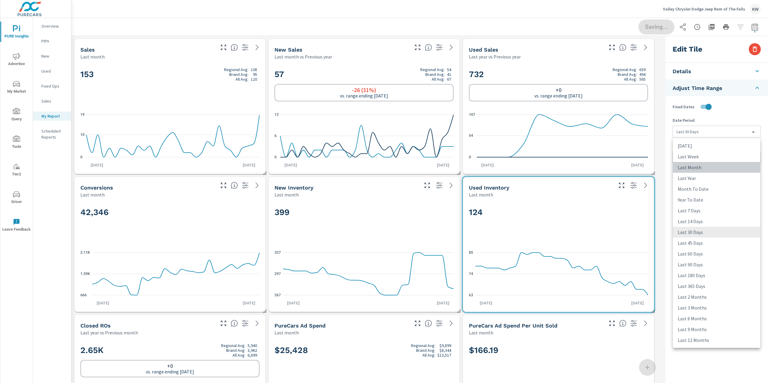
click at [701, 166] on li "Last Month" at bounding box center [716, 167] width 87 height 11
type input "lastMonth"
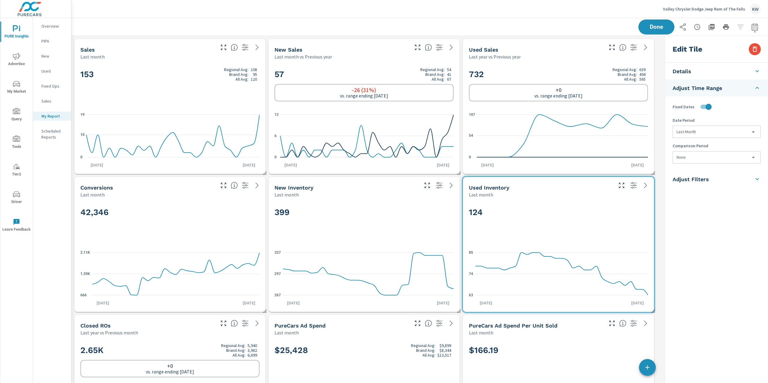
scroll to position [3051, 598]
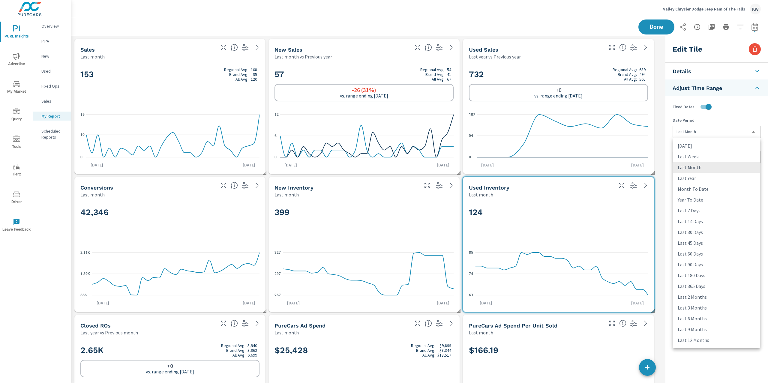
click at [714, 133] on body "PURE Insights Advertise My Market Query Tools Tier2 Driver Leave Feedback Overv…" at bounding box center [384, 191] width 768 height 383
click at [697, 244] on li "Last 45 Days" at bounding box center [716, 243] width 87 height 11
type input "last45Days"
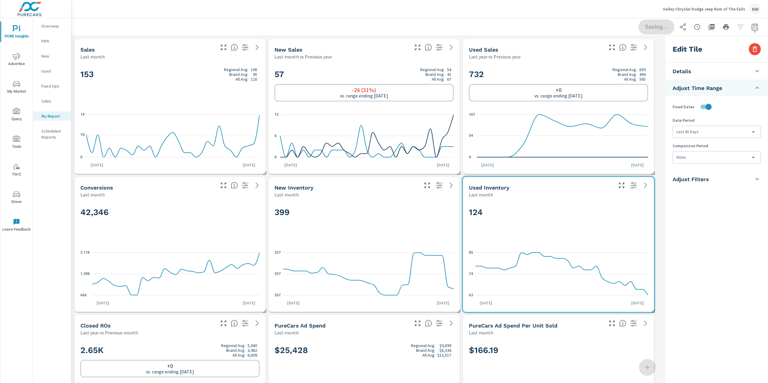
click at [419, 241] on div "399 267 297 327 [DATE] [DATE]" at bounding box center [364, 254] width 186 height 109
checkbox input "false"
type input "last30Days"
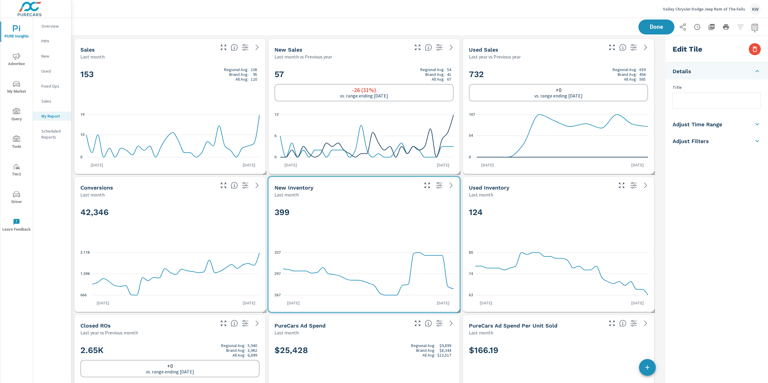
click at [705, 127] on h5 "Adjust Time Range" at bounding box center [696, 124] width 49 height 7
click at [708, 102] on input "checkbox" at bounding box center [702, 106] width 34 height 11
checkbox input "true"
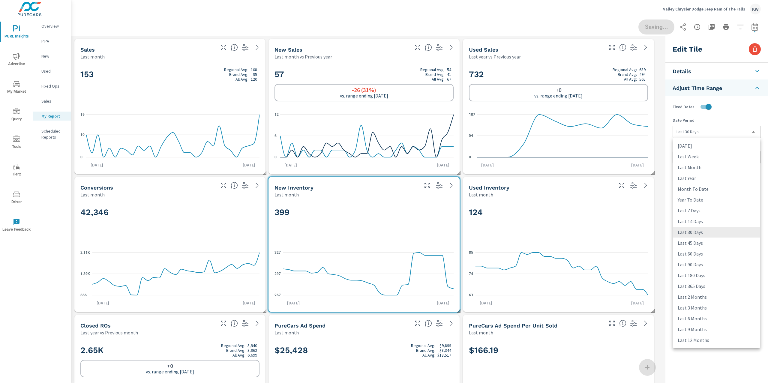
click at [708, 132] on body "PURE Insights Advertise My Market Query Tools Tier2 Driver Leave Feedback Overv…" at bounding box center [384, 191] width 768 height 383
click at [692, 244] on li "Last 45 Days" at bounding box center [716, 243] width 87 height 11
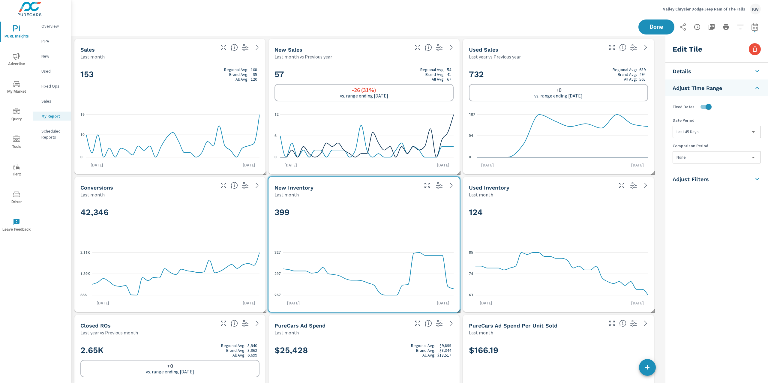
click at [571, 73] on h2 "732 Regional Avg: 639 Brand Avg: 494 All Avg: 565" at bounding box center [558, 74] width 179 height 14
type input "lastYear"
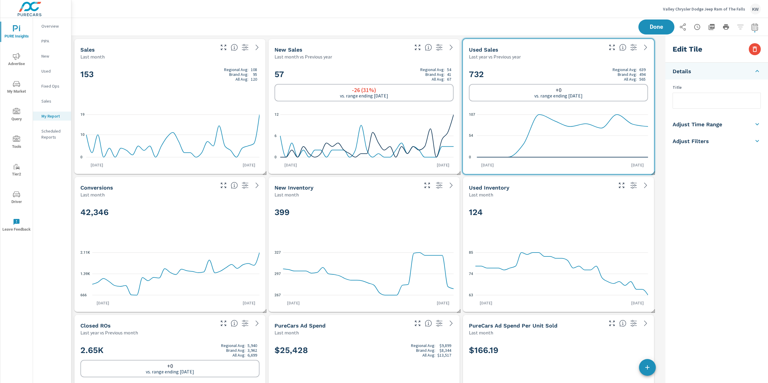
click at [701, 125] on h5 "Adjust Time Range" at bounding box center [696, 124] width 49 height 7
click at [702, 132] on body "PURE Insights Advertise My Market Query Tools Tier2 Driver Leave Feedback Overv…" at bounding box center [384, 191] width 768 height 383
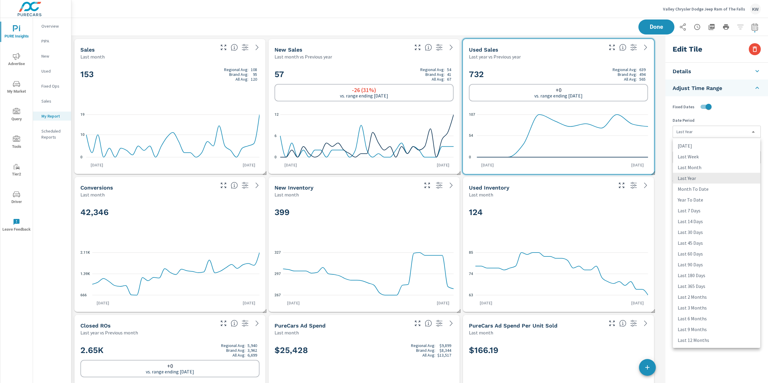
click at [699, 166] on li "Last Month" at bounding box center [716, 167] width 87 height 11
type input "lastMonth"
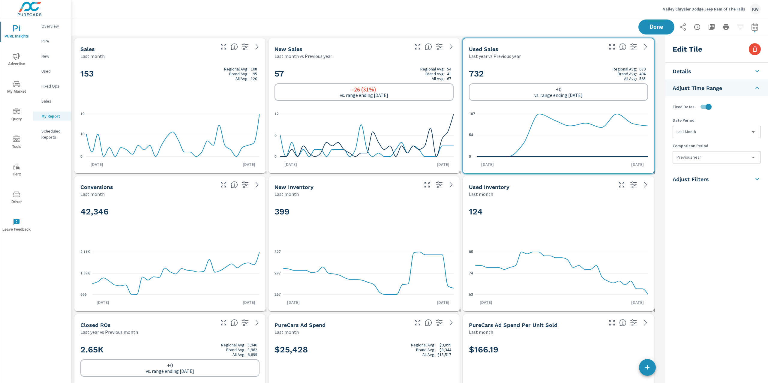
scroll to position [0, 0]
click at [225, 236] on div "42,346" at bounding box center [169, 222] width 179 height 37
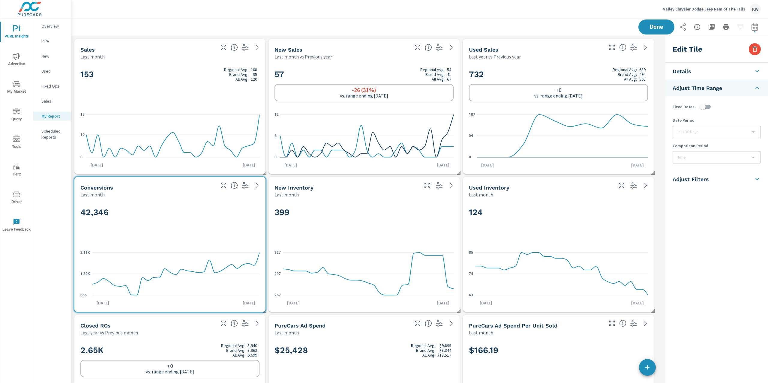
checkbox input "false"
type input "last30Days"
click at [721, 130] on li "Adjust Time Range" at bounding box center [716, 124] width 103 height 17
click at [710, 107] on input "checkbox" at bounding box center [702, 106] width 34 height 11
checkbox input "true"
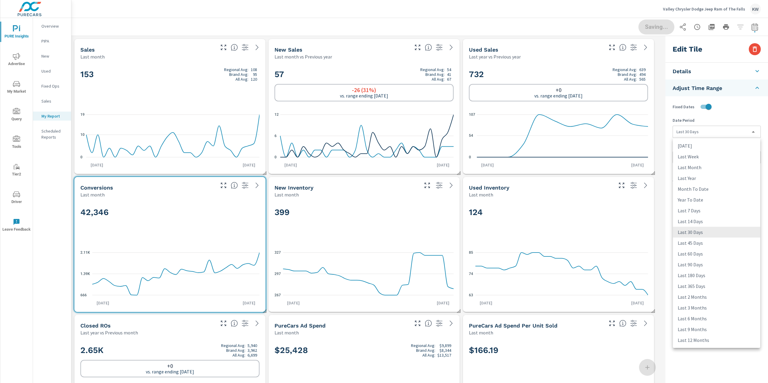
click at [711, 133] on body "PURE Insights Advertise My Market Query Tools Tier2 Driver Leave Feedback Overv…" at bounding box center [384, 191] width 768 height 383
click at [702, 168] on li "Last Month" at bounding box center [716, 167] width 87 height 11
type input "lastMonth"
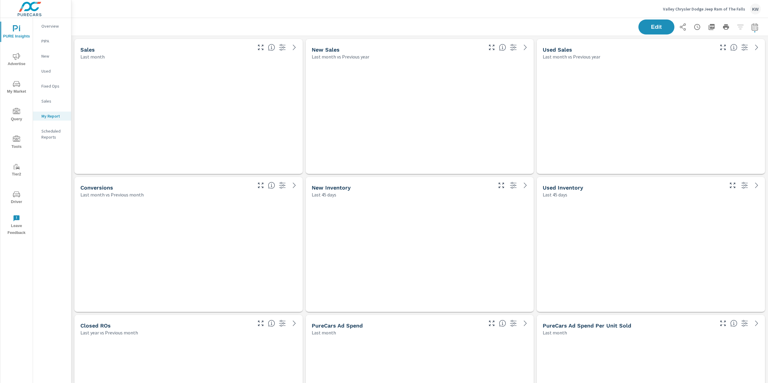
scroll to position [3051, 703]
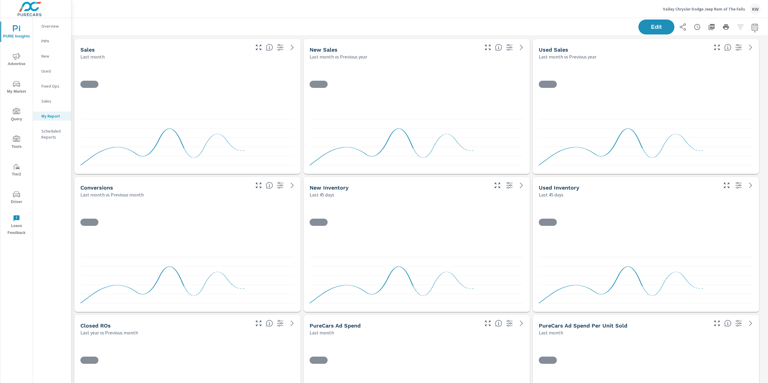
scroll to position [0, 0]
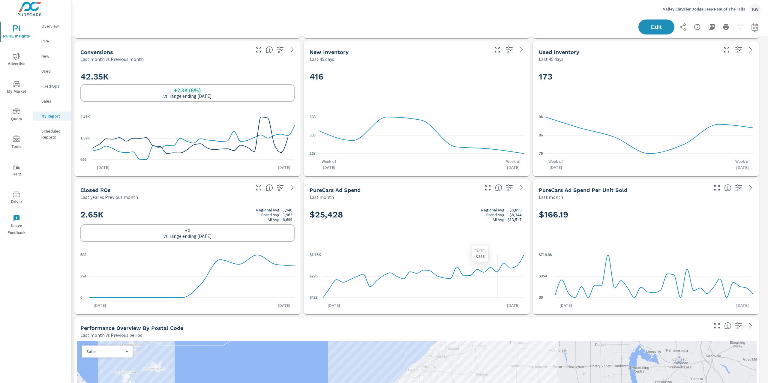
scroll to position [136, 0]
drag, startPoint x: 644, startPoint y: 25, endPoint x: 644, endPoint y: 28, distance: 3.3
click at [644, 28] on span "Edit" at bounding box center [656, 27] width 25 height 6
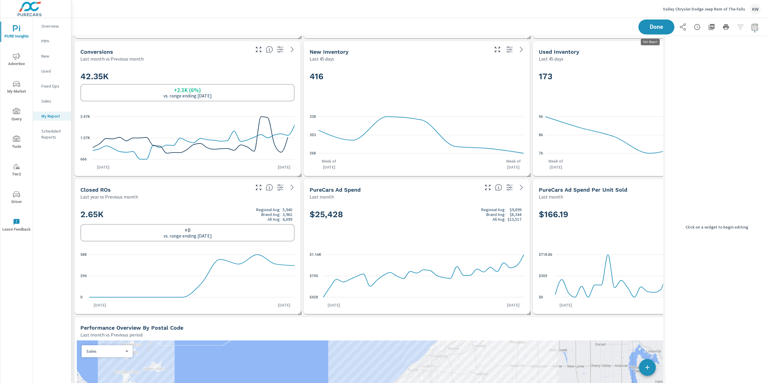
scroll to position [3, 3]
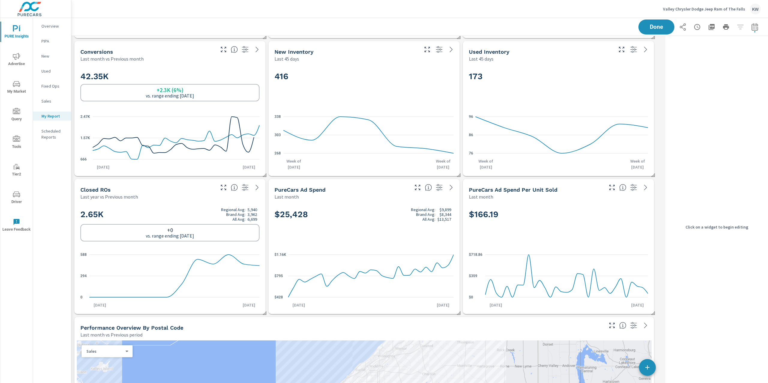
click at [186, 208] on h2 "2.65K Regional Avg: 5,940 Brand Avg: 3,962 All Avg: 6,699" at bounding box center [169, 214] width 179 height 14
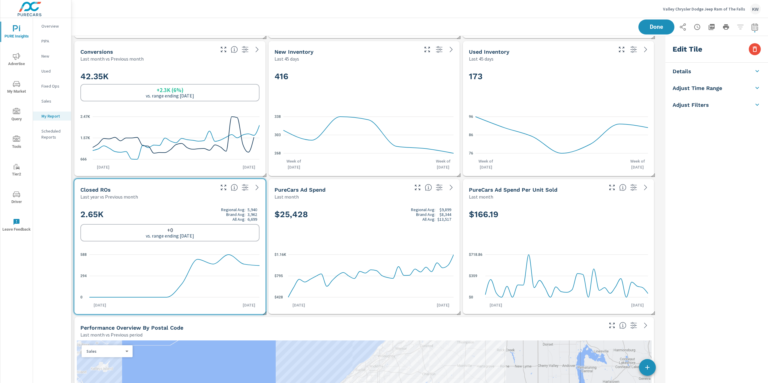
scroll to position [3051, 598]
click at [716, 122] on h5 "Adjust Time Range" at bounding box center [696, 124] width 49 height 7
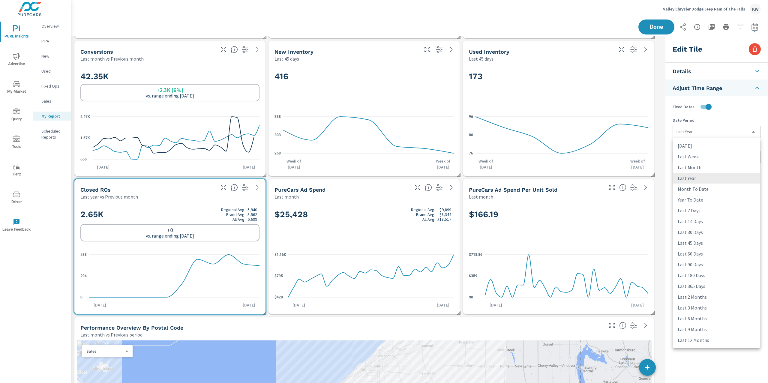
click at [715, 132] on body "PURE Insights Advertise My Market Query Tools Tier2 Driver Leave Feedback Overv…" at bounding box center [384, 191] width 768 height 383
click at [705, 166] on li "Last Month" at bounding box center [716, 167] width 87 height 11
type input "lastMonth"
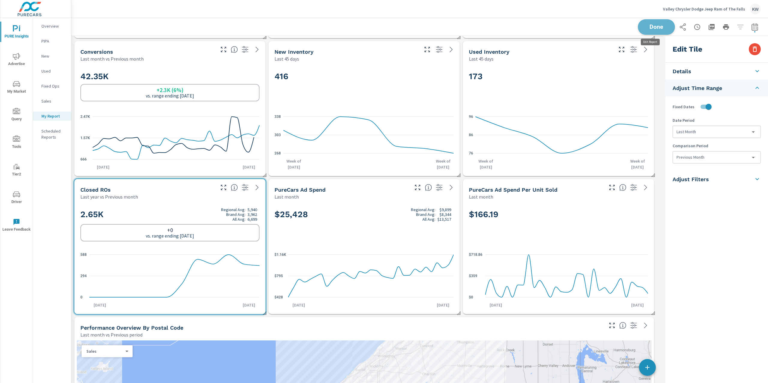
click at [653, 28] on span "Done" at bounding box center [656, 27] width 25 height 6
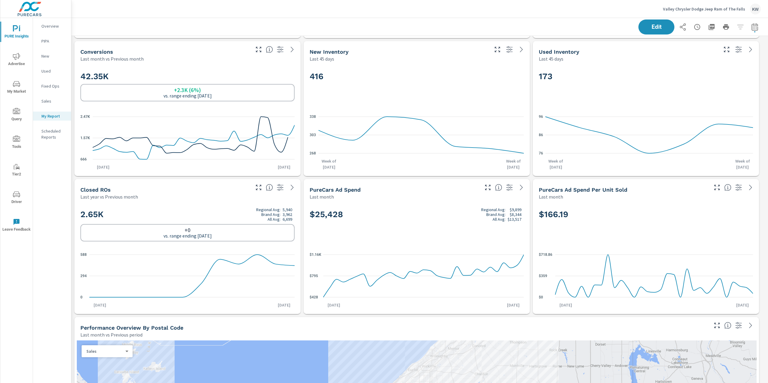
scroll to position [3051, 703]
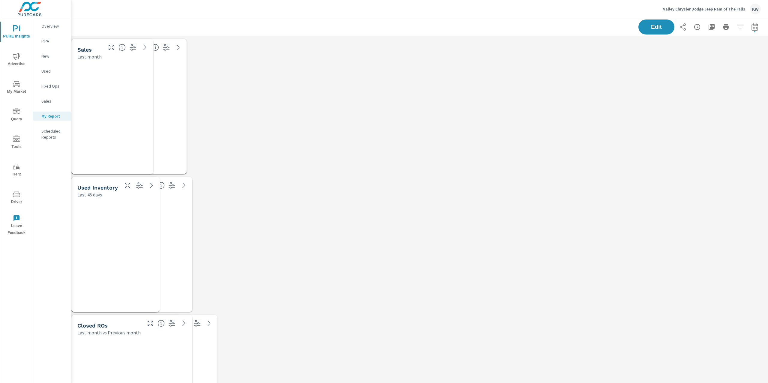
scroll to position [3051, 703]
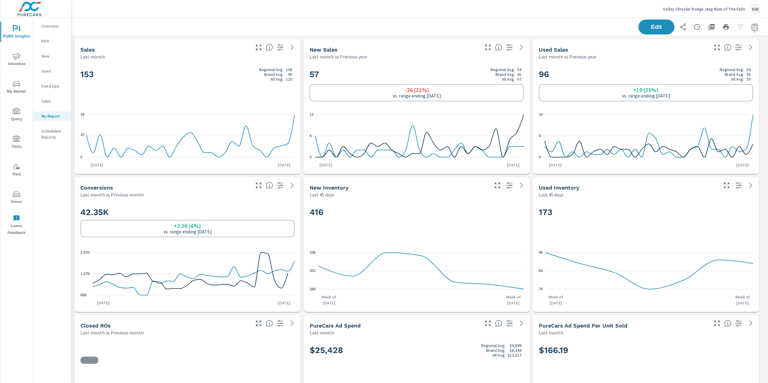
scroll to position [0, 0]
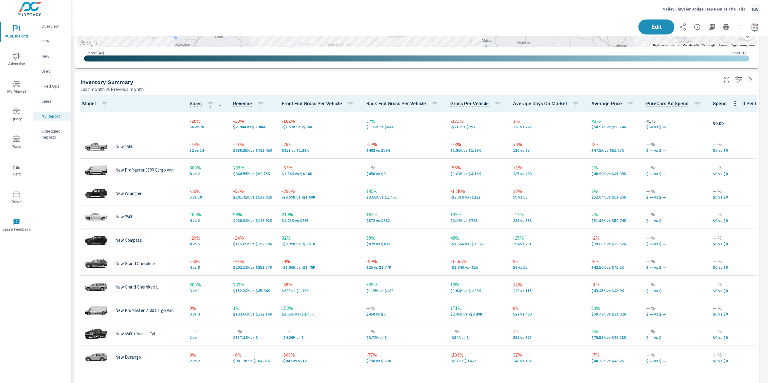
scroll to position [727, 0]
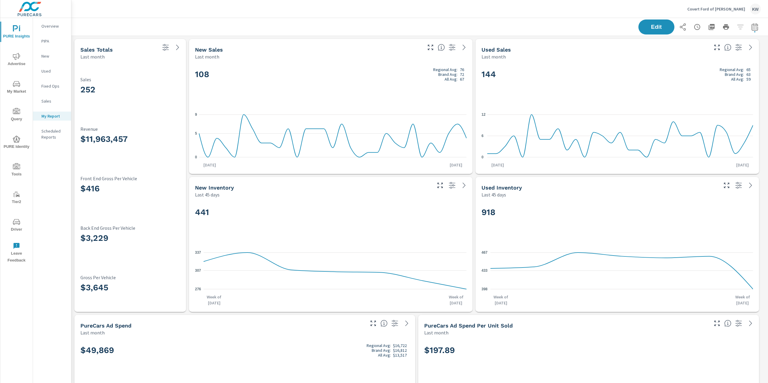
scroll to position [3258, 703]
click at [724, 10] on p "Covert Ford of [PERSON_NAME]" at bounding box center [716, 8] width 58 height 5
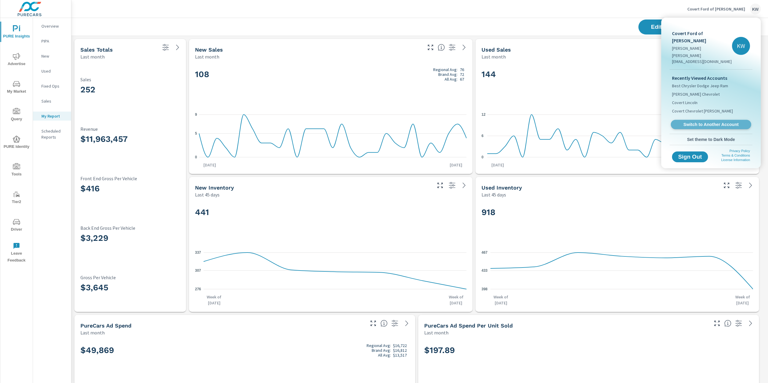
click at [711, 122] on span "Switch to Another Account" at bounding box center [710, 125] width 73 height 6
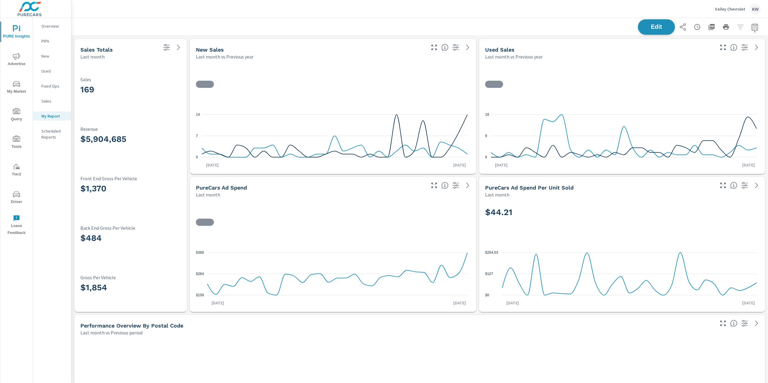
scroll to position [0, 0]
click at [644, 29] on span "Edit" at bounding box center [656, 27] width 25 height 6
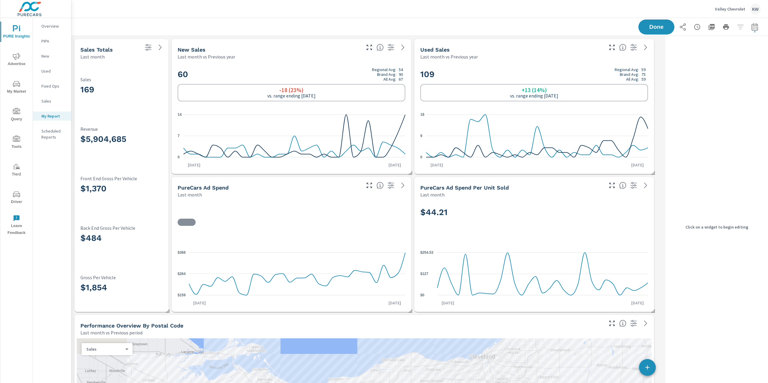
scroll to position [2223, 598]
click at [132, 95] on div "169 Sales" at bounding box center [121, 87] width 82 height 20
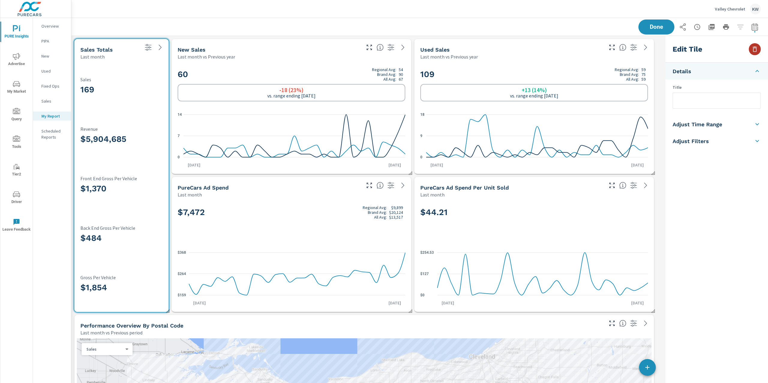
click at [752, 50] on icon "button" at bounding box center [754, 49] width 7 height 7
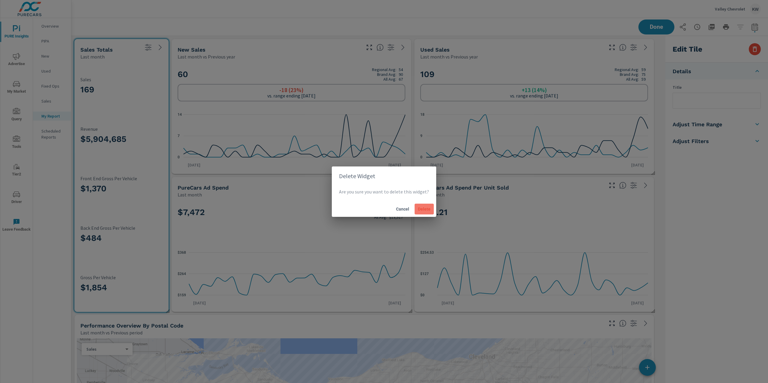
click at [420, 208] on span "Delete" at bounding box center [424, 208] width 14 height 5
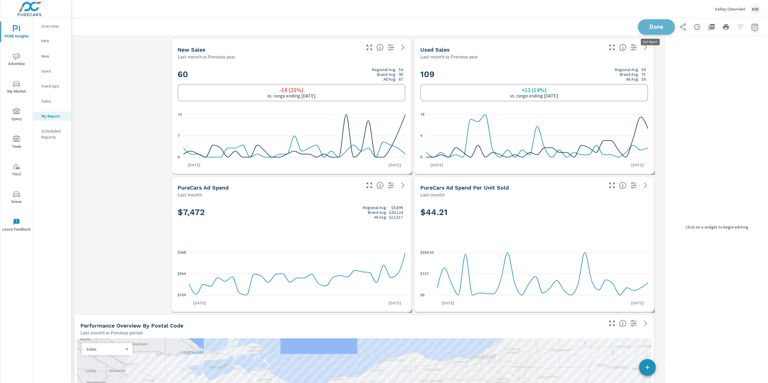
click at [655, 27] on span "Done" at bounding box center [656, 27] width 25 height 6
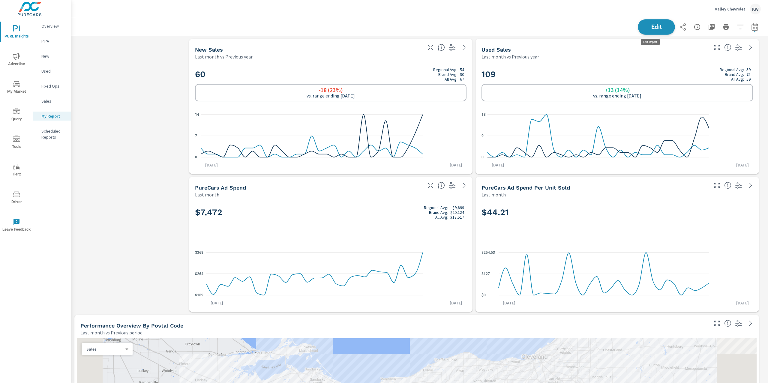
scroll to position [3, 3]
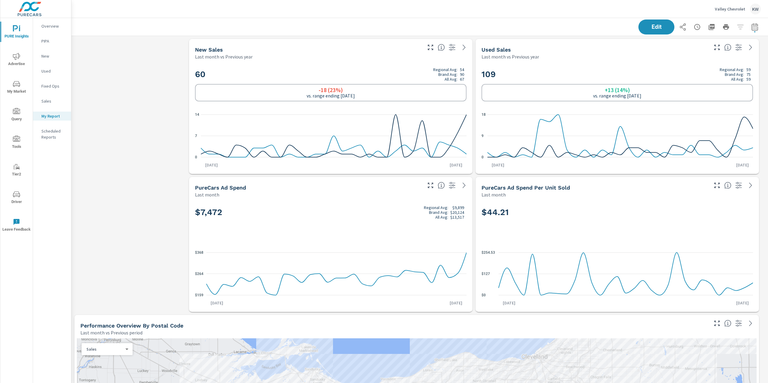
scroll to position [2223, 703]
click at [59, 23] on p "Overview" at bounding box center [53, 26] width 25 height 6
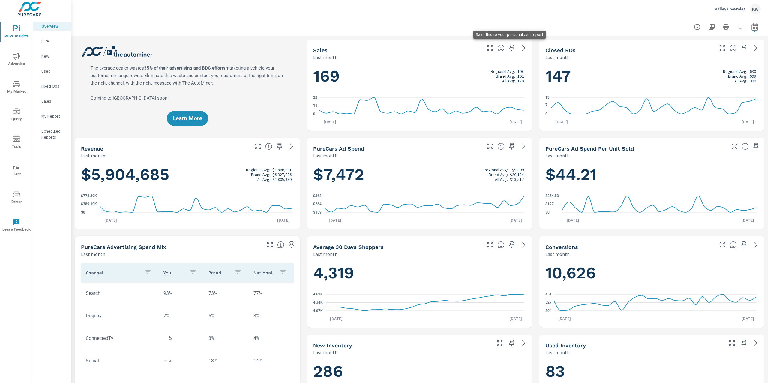
scroll to position [0, 0]
click at [508, 50] on icon "button" at bounding box center [511, 47] width 7 height 7
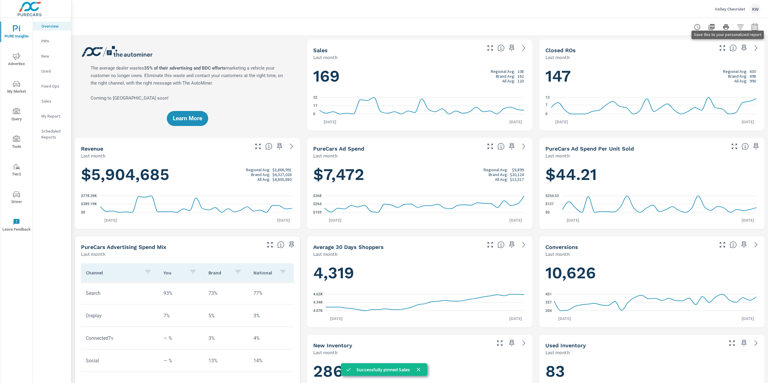
click at [740, 49] on icon "button" at bounding box center [743, 47] width 7 height 7
click at [740, 246] on icon "button" at bounding box center [743, 244] width 7 height 7
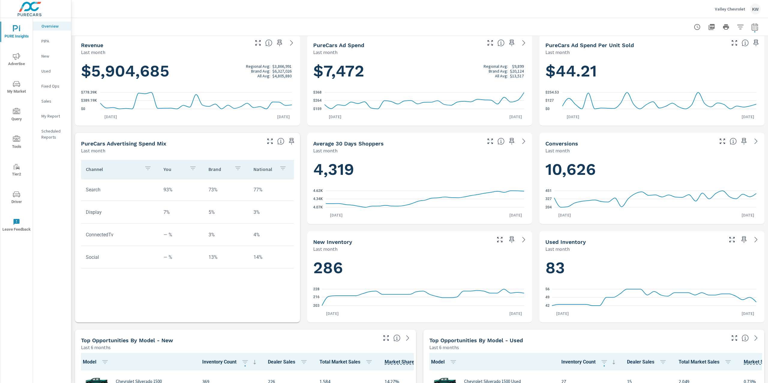
scroll to position [108, 0]
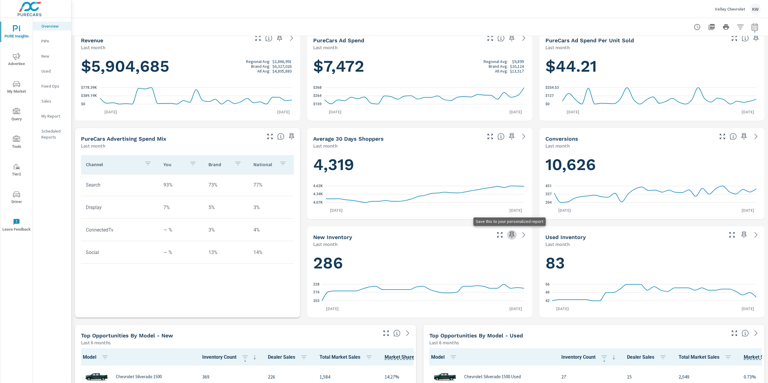
click at [508, 236] on icon "button" at bounding box center [511, 234] width 7 height 7
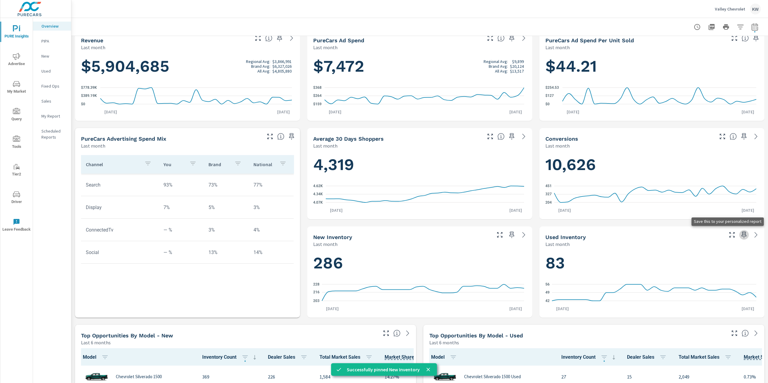
click at [741, 234] on icon "button" at bounding box center [743, 235] width 5 height 7
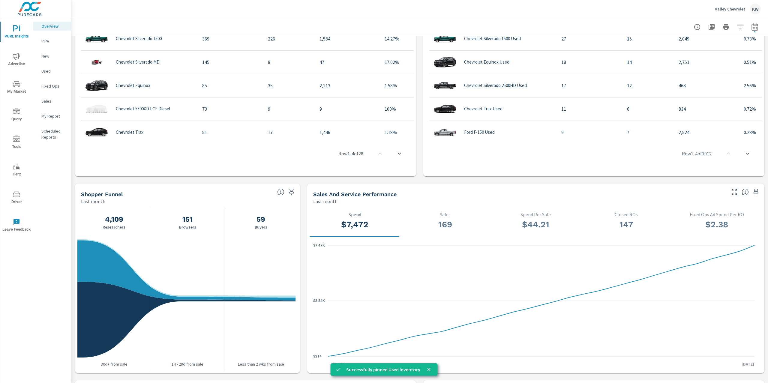
scroll to position [510, 0]
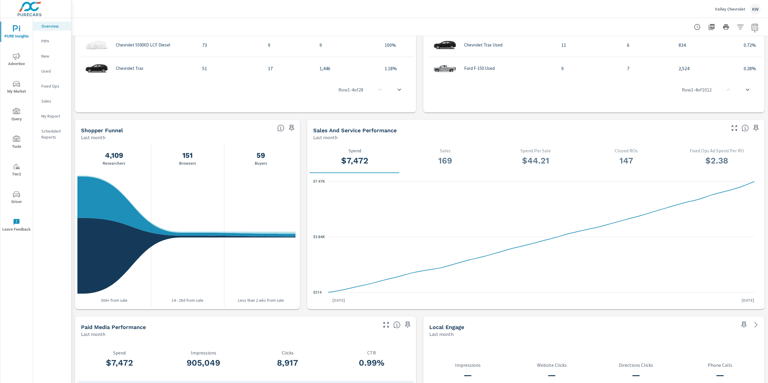
click at [289, 126] on icon "button" at bounding box center [291, 128] width 5 height 7
click at [51, 116] on p "My Report" at bounding box center [53, 116] width 25 height 6
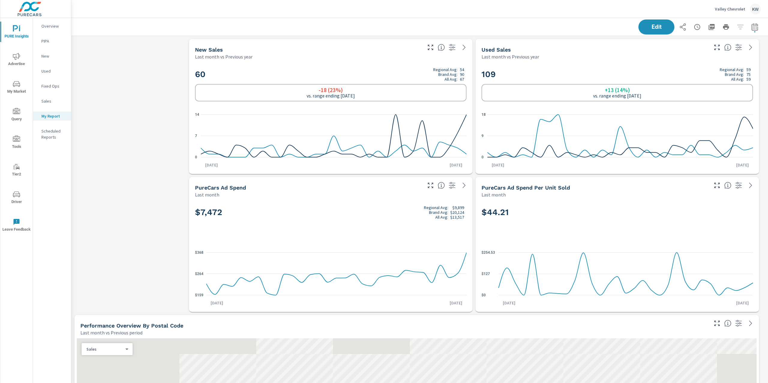
scroll to position [0, 0]
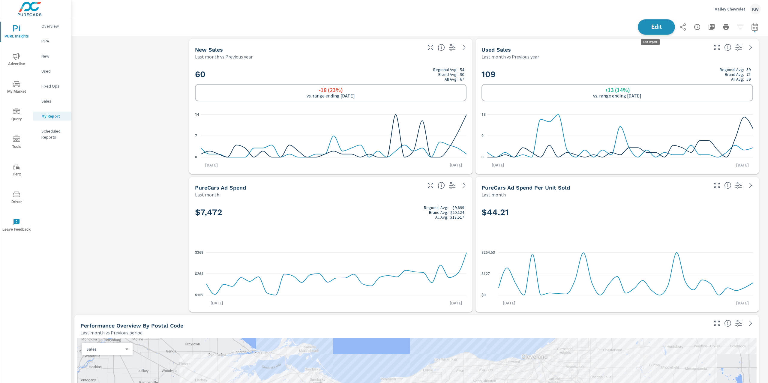
click at [647, 30] on button "Edit" at bounding box center [656, 27] width 37 height 16
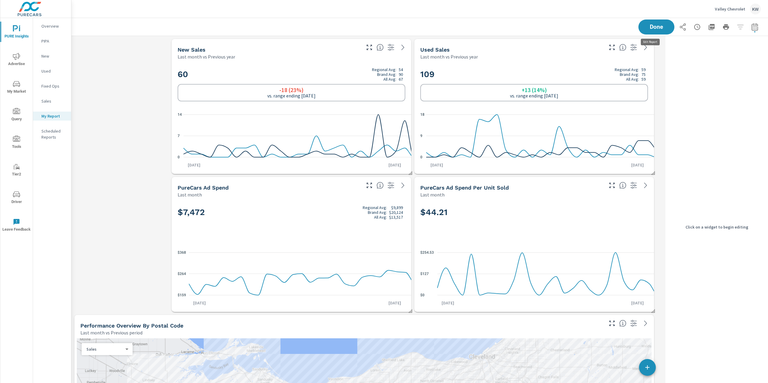
scroll to position [3, 3]
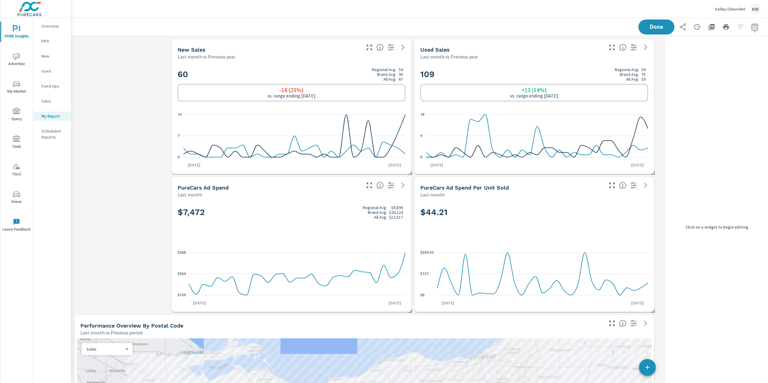
scroll to position [2637, 598]
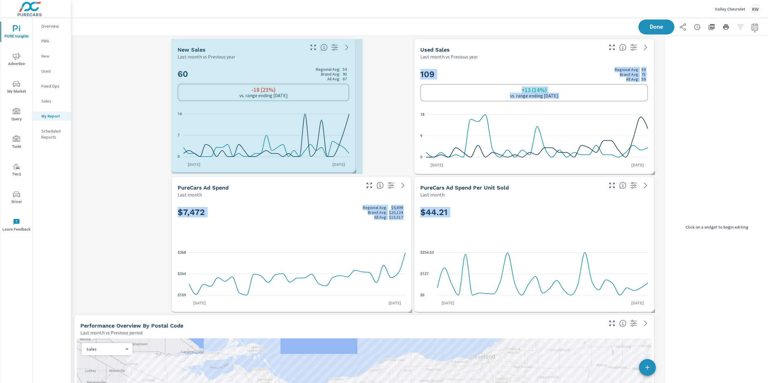
drag, startPoint x: 410, startPoint y: 172, endPoint x: 362, endPoint y: 171, distance: 48.0
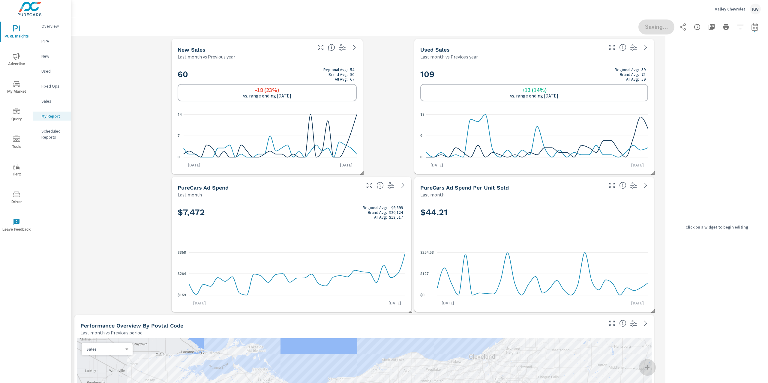
drag, startPoint x: 586, startPoint y: 169, endPoint x: 644, endPoint y: 171, distance: 57.9
click at [586, 169] on div "109 Regional Avg: 59 Brand Avg: 75 All Avg: 59 +13 (14%) vs. range ending Jul 3…" at bounding box center [534, 116] width 235 height 109
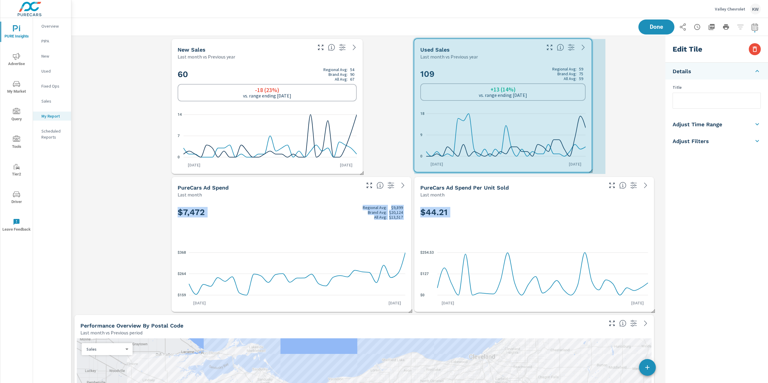
drag, startPoint x: 654, startPoint y: 173, endPoint x: 562, endPoint y: 169, distance: 91.9
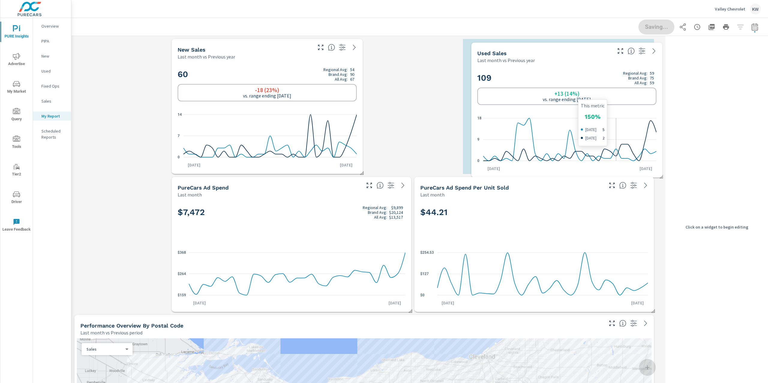
drag, startPoint x: 520, startPoint y: 125, endPoint x: 575, endPoint y: 125, distance: 55.5
click at [575, 125] on icon "0 9 18" at bounding box center [566, 139] width 179 height 52
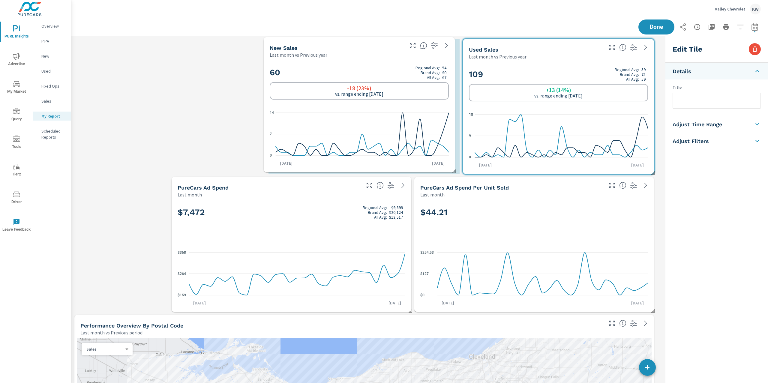
drag, startPoint x: 335, startPoint y: 106, endPoint x: 427, endPoint y: 104, distance: 92.1
click at [427, 104] on div "60 Regional Avg: 54 Brand Avg: 90 All Avg: 67 -18 (23%) vs. range ending Jul 31…" at bounding box center [359, 115] width 186 height 109
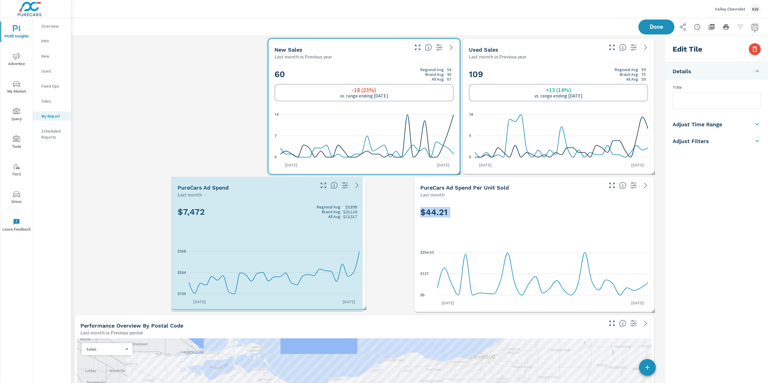
drag, startPoint x: 410, startPoint y: 310, endPoint x: 373, endPoint y: 308, distance: 37.3
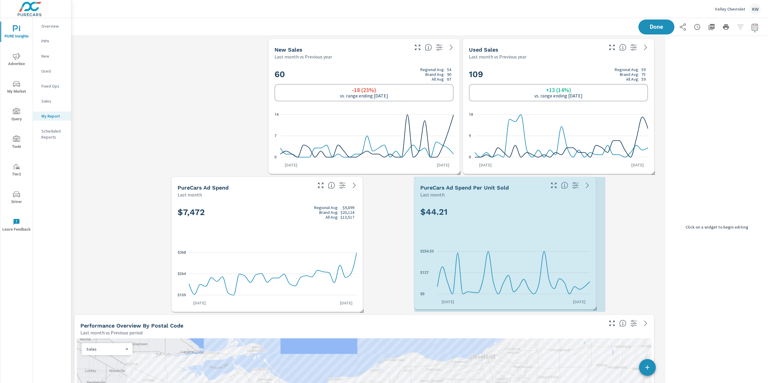
drag, startPoint x: 644, startPoint y: 310, endPoint x: 589, endPoint y: 308, distance: 54.6
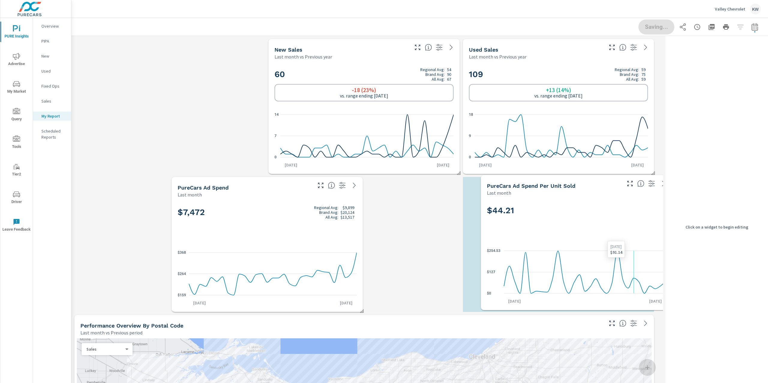
drag, startPoint x: 568, startPoint y: 250, endPoint x: 553, endPoint y: 253, distance: 14.8
click at [562, 250] on icon "$0 $127 $254.53" at bounding box center [576, 272] width 179 height 52
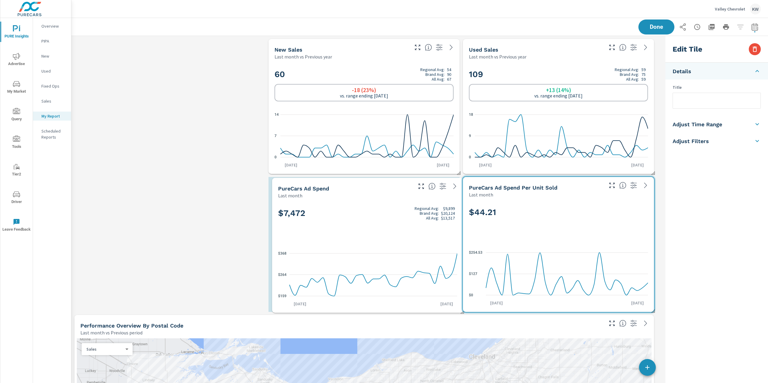
drag, startPoint x: 326, startPoint y: 228, endPoint x: 426, endPoint y: 229, distance: 100.5
click at [426, 229] on div "$7,472 Regional Avg: $9,899 Brand Avg: $20,124 All Avg: $13,517" at bounding box center [367, 223] width 179 height 37
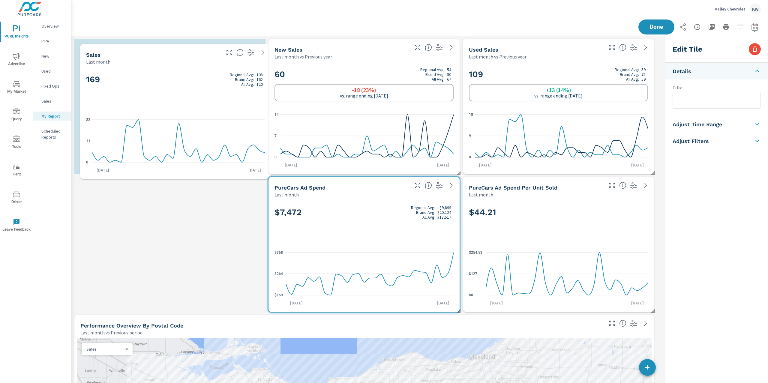
drag, startPoint x: 135, startPoint y: 285, endPoint x: 141, endPoint y: 106, distance: 178.6
click at [141, 106] on div "169 Regional Avg: 108 Brand Avg: 162 All Avg: 120" at bounding box center [175, 89] width 179 height 37
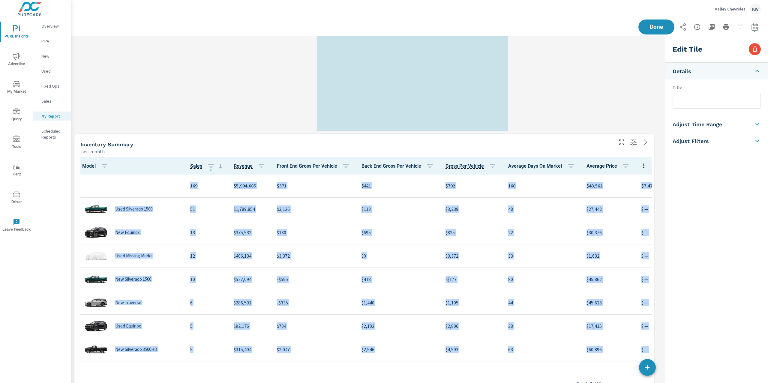
scroll to position [0, 0]
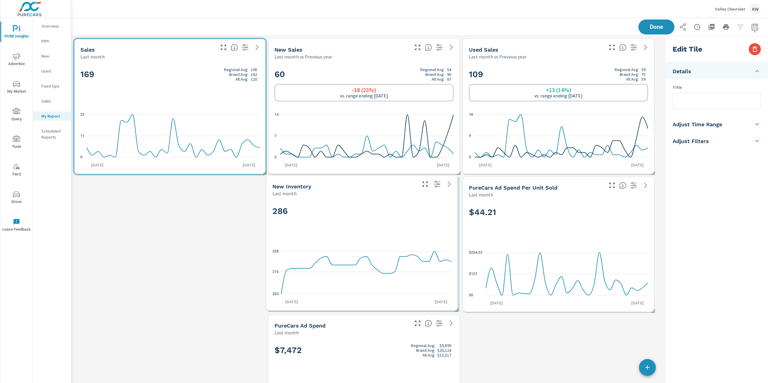
drag, startPoint x: 199, startPoint y: 209, endPoint x: 393, endPoint y: 226, distance: 194.8
click at [391, 226] on div "286" at bounding box center [361, 221] width 179 height 37
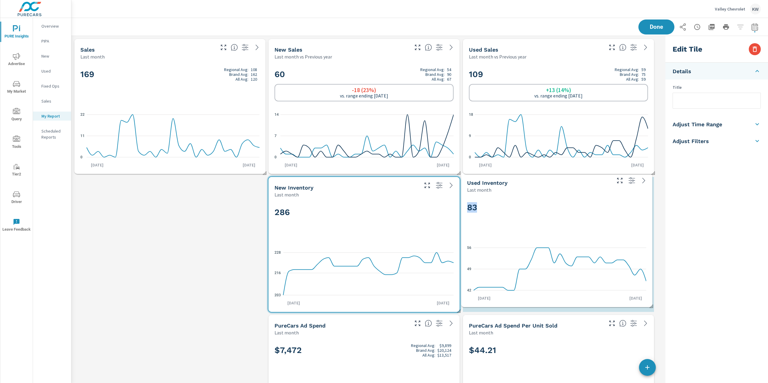
drag, startPoint x: 438, startPoint y: 238, endPoint x: 600, endPoint y: 206, distance: 164.7
click at [599, 204] on h2 "83" at bounding box center [556, 207] width 179 height 10
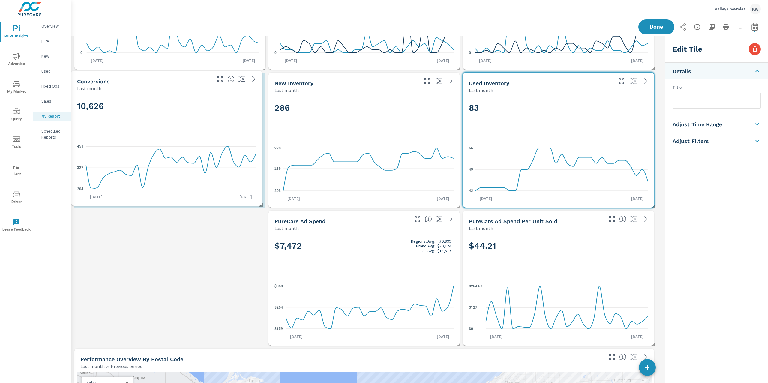
drag, startPoint x: 566, startPoint y: 305, endPoint x: 179, endPoint y: 107, distance: 434.2
click at [175, 103] on h2 "10,626" at bounding box center [166, 106] width 179 height 10
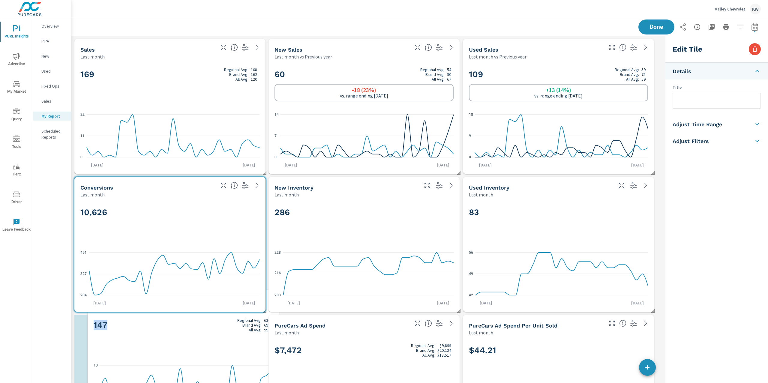
drag, startPoint x: 381, startPoint y: 318, endPoint x: 200, endPoint y: 321, distance: 180.9
click at [200, 321] on h2 "147 Regional Avg: 630 Brand Avg: 698 All Avg: 990" at bounding box center [183, 325] width 179 height 14
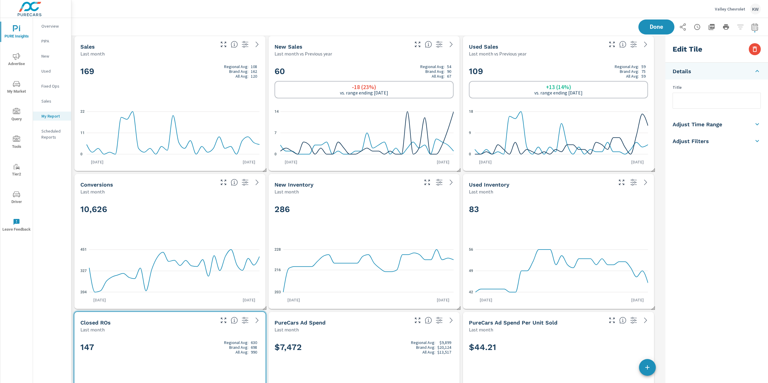
click at [172, 232] on div "10,626" at bounding box center [169, 219] width 179 height 37
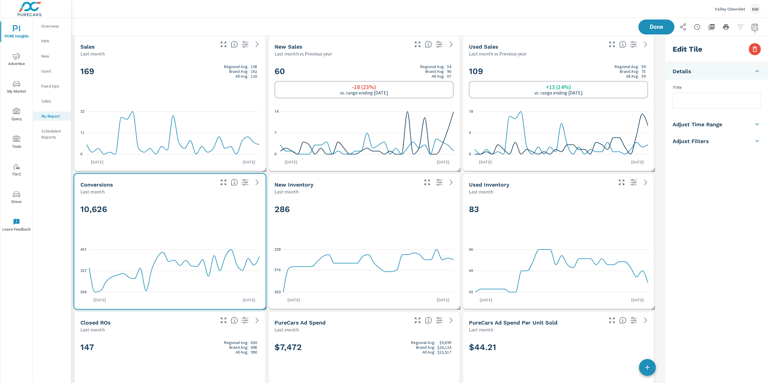
click at [712, 126] on h5 "Adjust Time Range" at bounding box center [696, 124] width 49 height 7
click at [707, 107] on input "checkbox" at bounding box center [702, 106] width 34 height 11
checkbox input "true"
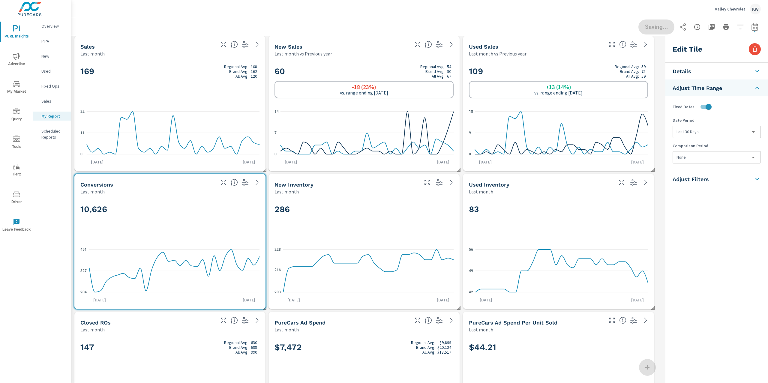
click at [713, 133] on body "PURE Insights Advertise My Market Query Tools Tier2 Driver Leave Feedback Overv…" at bounding box center [384, 191] width 768 height 383
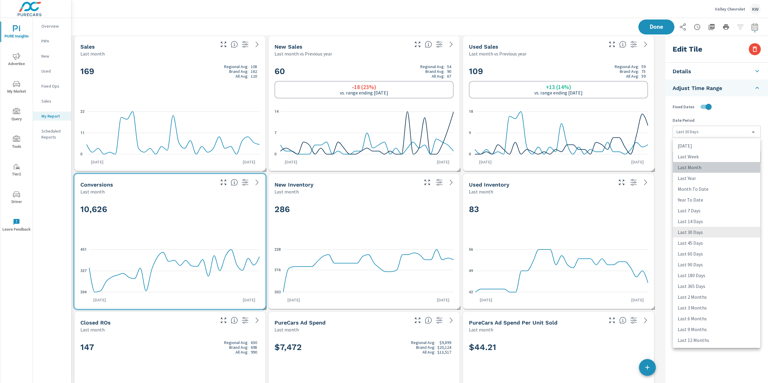
click at [696, 167] on li "Last Month" at bounding box center [716, 167] width 87 height 11
type input "lastMonth"
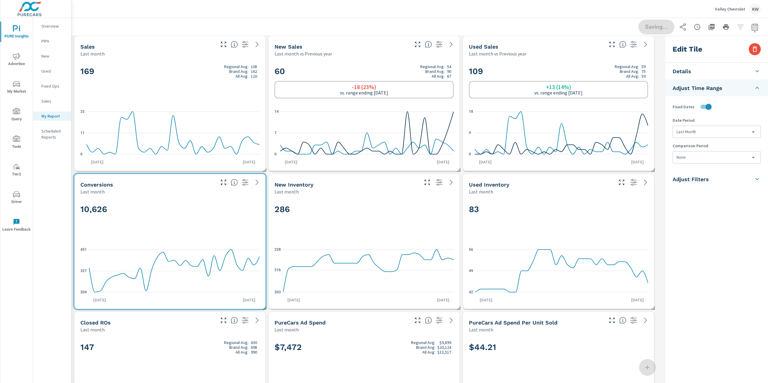
click at [696, 157] on body "PURE Insights Advertise My Market Query Tools Tier2 Driver Leave Feedback Overv…" at bounding box center [384, 191] width 768 height 383
click at [697, 194] on li "Previous Month" at bounding box center [716, 192] width 87 height 11
type input "lastMonth"
click at [417, 219] on div "286" at bounding box center [363, 219] width 179 height 37
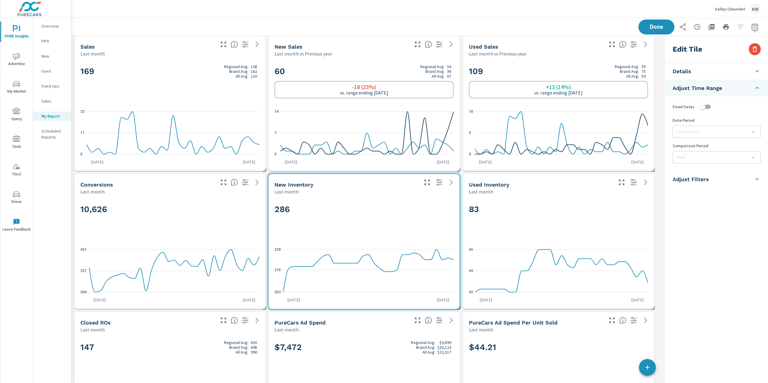
checkbox input "false"
type input "last30Days"
click at [713, 127] on h5 "Adjust Time Range" at bounding box center [696, 124] width 49 height 7
click at [710, 107] on input "checkbox" at bounding box center [702, 106] width 34 height 11
checkbox input "true"
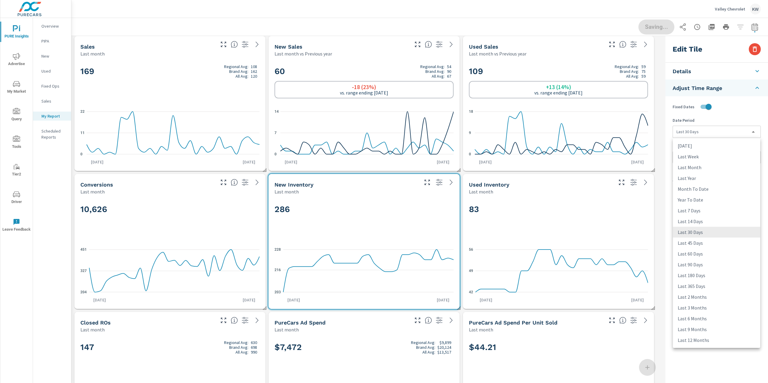
click at [712, 130] on body "PURE Insights Advertise My Market Query Tools Tier2 Driver Leave Feedback Overv…" at bounding box center [384, 191] width 768 height 383
click at [690, 244] on li "Last 45 Days" at bounding box center [716, 243] width 87 height 11
type input "last45Days"
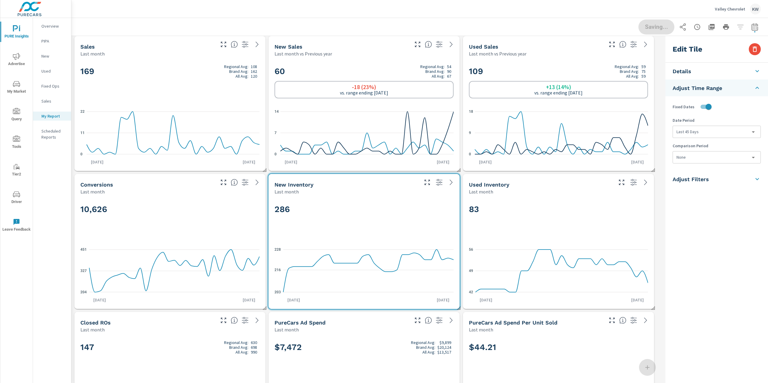
click at [600, 222] on div "83" at bounding box center [558, 219] width 179 height 37
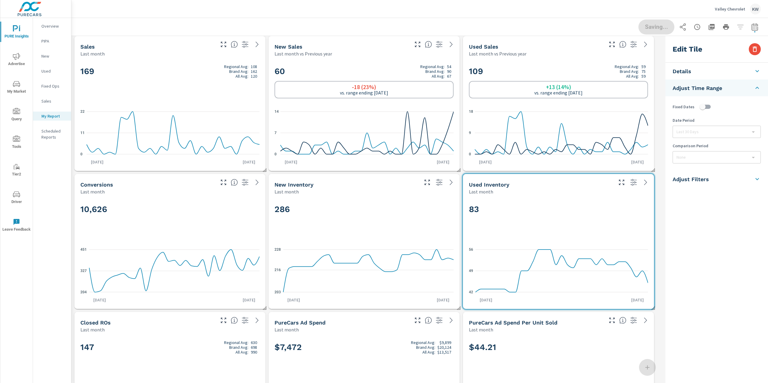
checkbox input "false"
type input "last30Days"
click at [724, 124] on li "Adjust Time Range" at bounding box center [716, 124] width 103 height 17
click at [707, 107] on input "checkbox" at bounding box center [702, 106] width 34 height 11
checkbox input "true"
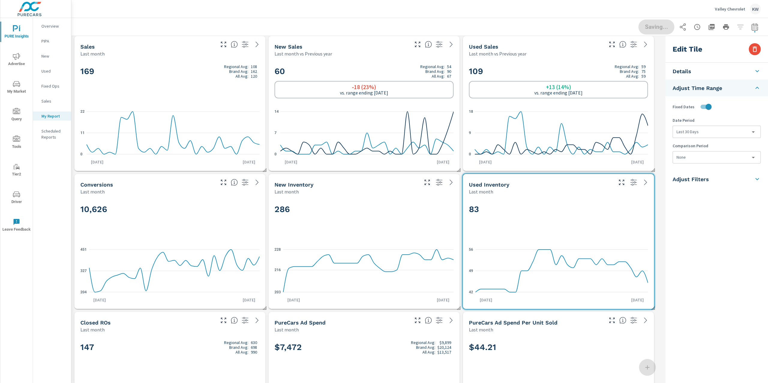
click at [710, 130] on body "PURE Insights Advertise My Market Query Tools Tier2 Driver Leave Feedback Overv…" at bounding box center [384, 191] width 768 height 383
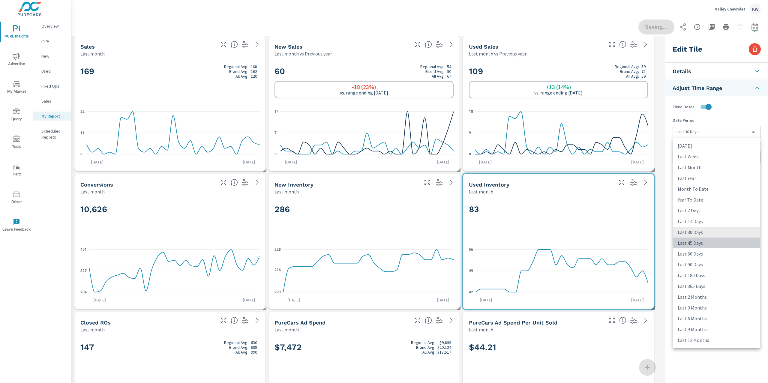
click at [696, 242] on li "Last 45 Days" at bounding box center [716, 243] width 87 height 11
type input "last45Days"
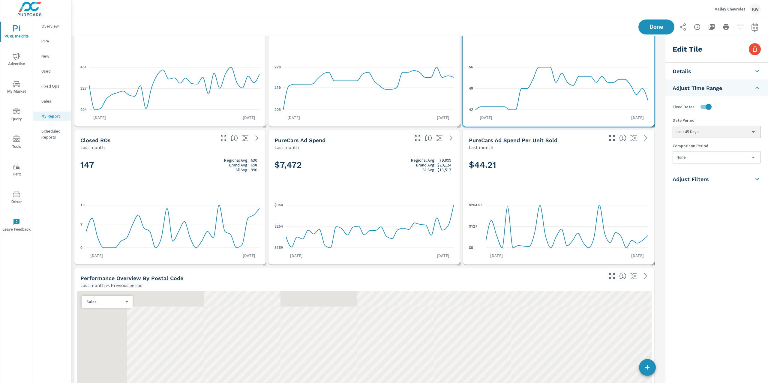
scroll to position [186, 0]
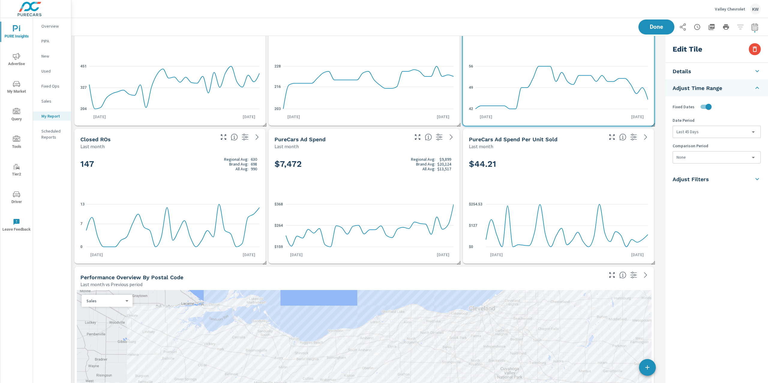
click at [168, 159] on h2 "147 Regional Avg: 630 Brand Avg: 698 All Avg: 990" at bounding box center [169, 164] width 179 height 14
checkbox input "false"
type input "last30Days"
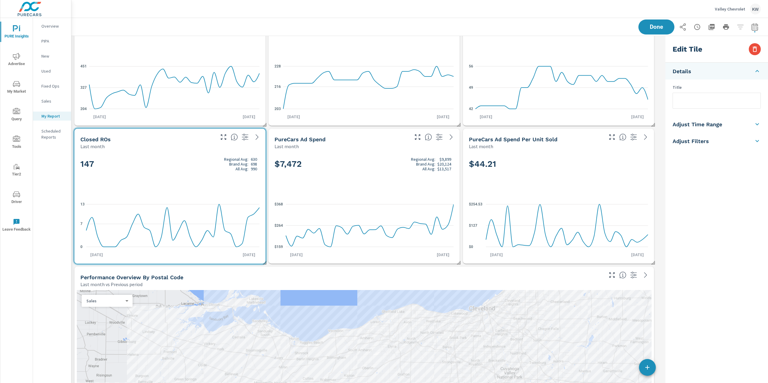
click at [728, 126] on li "Adjust Time Range" at bounding box center [716, 124] width 103 height 17
click at [711, 106] on input "checkbox" at bounding box center [702, 106] width 34 height 11
checkbox input "true"
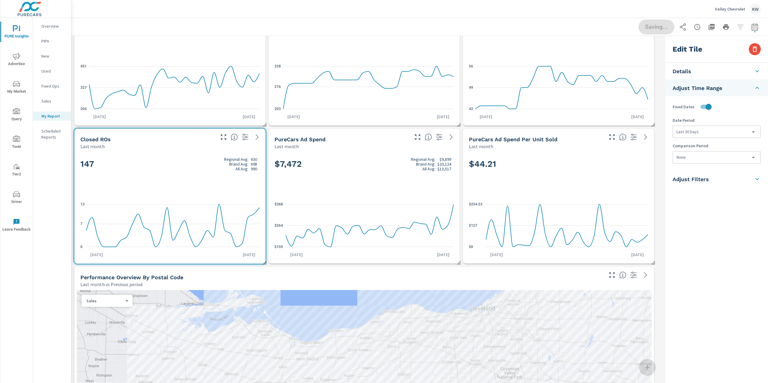
click at [705, 131] on body "PURE Insights Advertise My Market Query Tools Tier2 Driver Leave Feedback Overv…" at bounding box center [384, 191] width 768 height 383
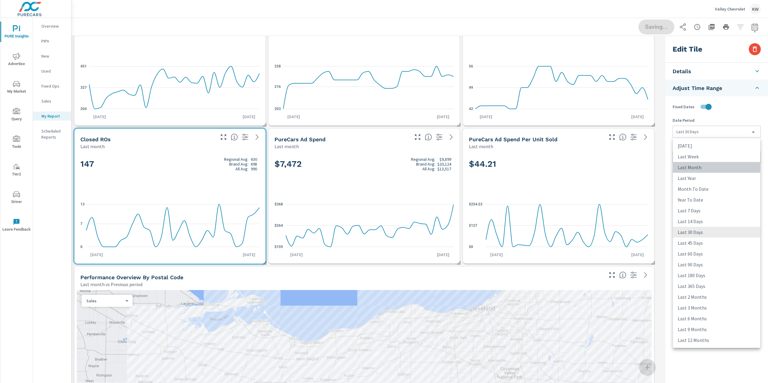
click at [703, 165] on li "Last Month" at bounding box center [716, 167] width 87 height 11
type input "lastMonth"
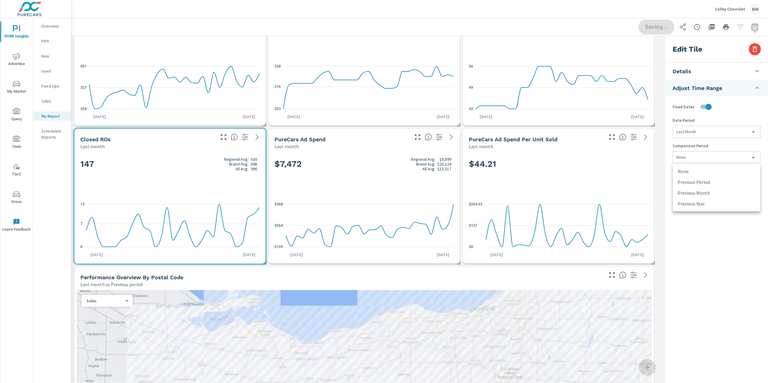
click at [700, 157] on body "PURE Insights Advertise My Market Query Tools Tier2 Driver Leave Feedback Overv…" at bounding box center [384, 191] width 768 height 383
click at [704, 193] on li "Previous Month" at bounding box center [716, 192] width 87 height 11
type input "lastMonth"
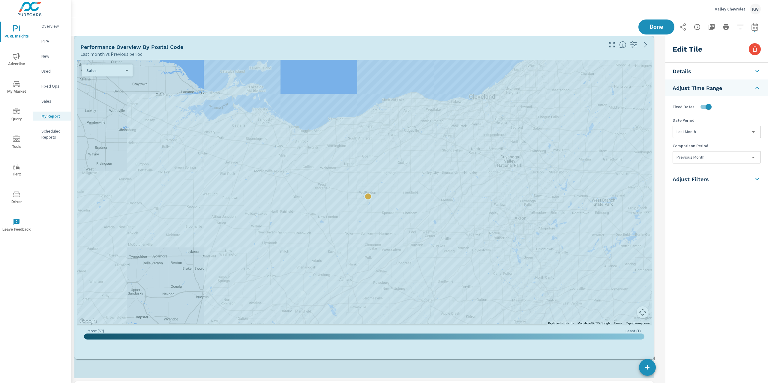
scroll to position [2706, 598]
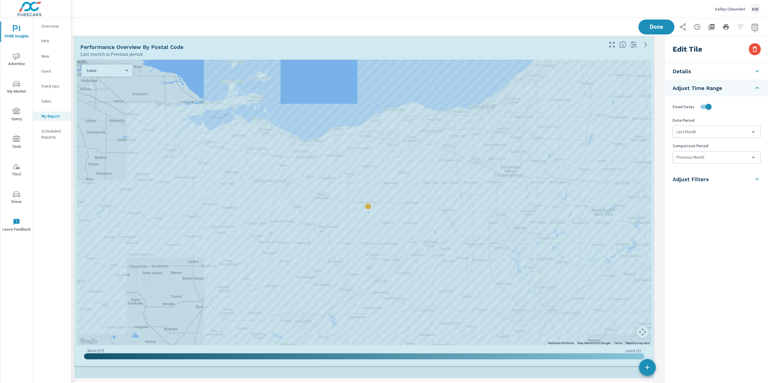
drag, startPoint x: 654, startPoint y: 307, endPoint x: 655, endPoint y: 344, distance: 37.2
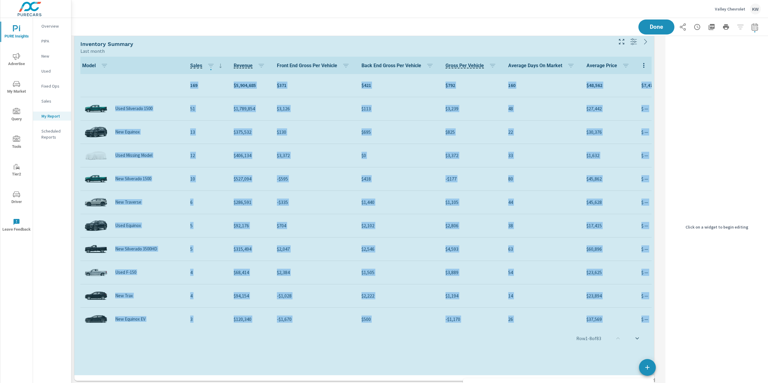
scroll to position [2775, 598]
drag, startPoint x: 654, startPoint y: 302, endPoint x: 659, endPoint y: 361, distance: 59.1
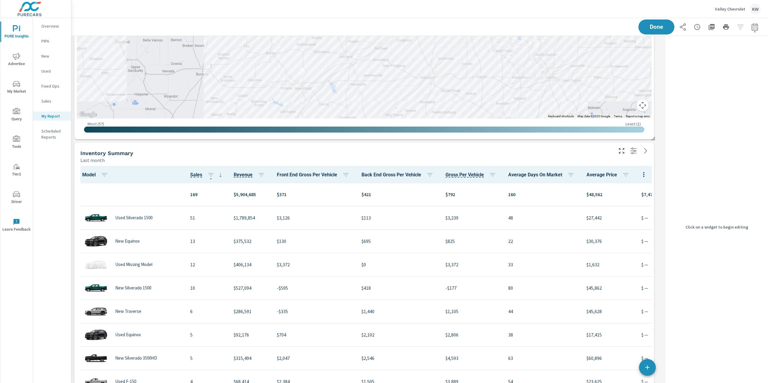
scroll to position [657, 0]
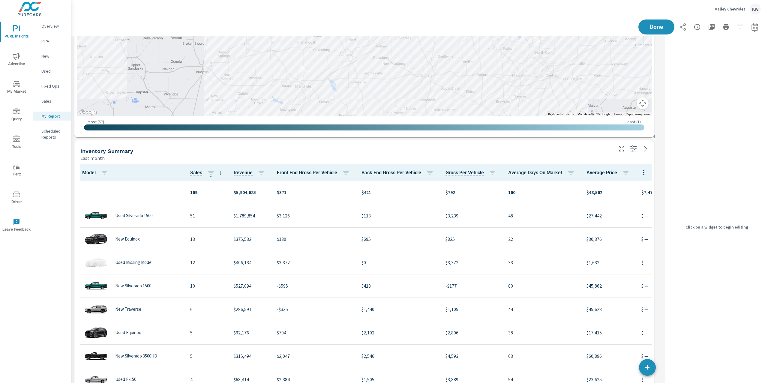
click at [591, 150] on div "Inventory Summary" at bounding box center [346, 151] width 532 height 7
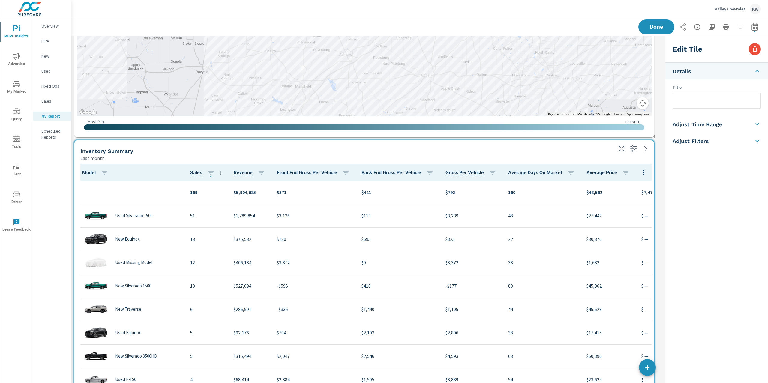
click at [756, 127] on icon at bounding box center [756, 124] width 7 height 7
click at [706, 109] on input "checkbox" at bounding box center [702, 106] width 34 height 11
checkbox input "true"
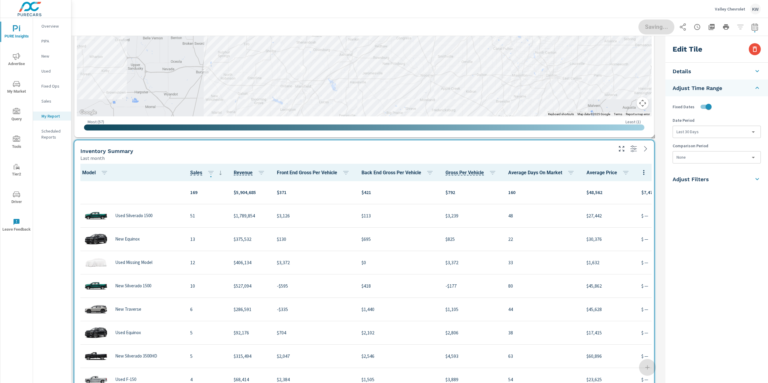
click at [706, 135] on body "PURE Insights Advertise My Market Query Tools Tier2 Driver Leave Feedback Overv…" at bounding box center [384, 191] width 768 height 383
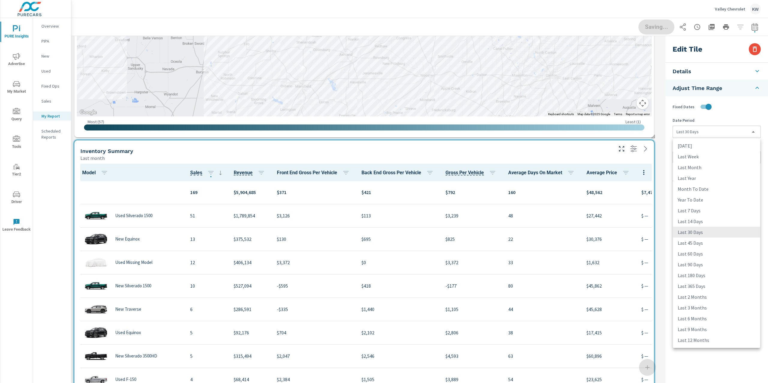
scroll to position [0, 0]
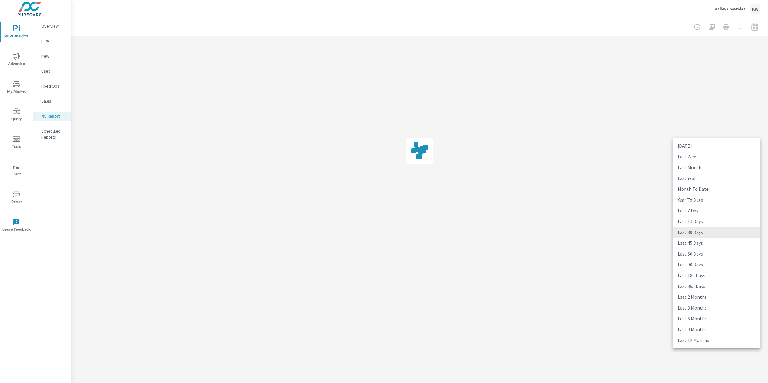
click at [702, 165] on li "Last Month" at bounding box center [716, 167] width 87 height 11
type input "lastMonth"
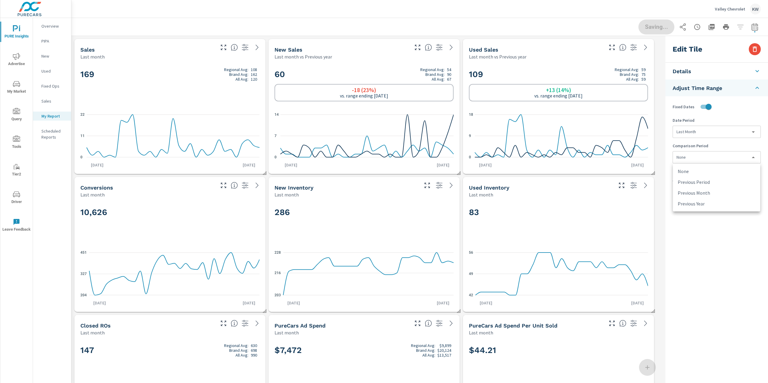
click at [704, 162] on body "PURE Insights Advertise My Market Query Tools Tier2 Driver Leave Feedback Overv…" at bounding box center [384, 191] width 768 height 383
click at [704, 195] on li "Previous Month" at bounding box center [716, 192] width 87 height 11
type input "lastMonth"
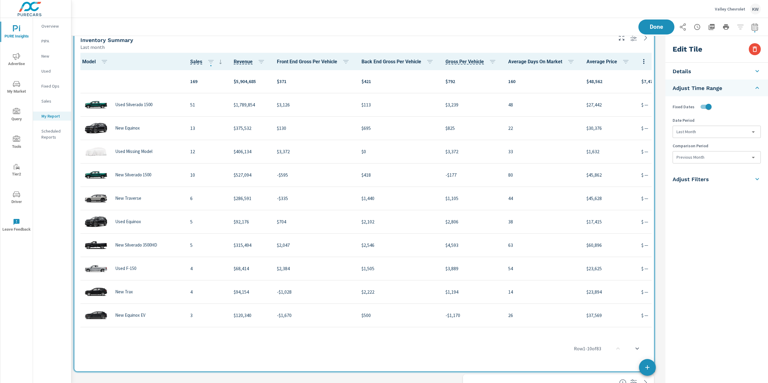
scroll to position [767, 0]
click at [759, 179] on icon at bounding box center [756, 178] width 7 height 7
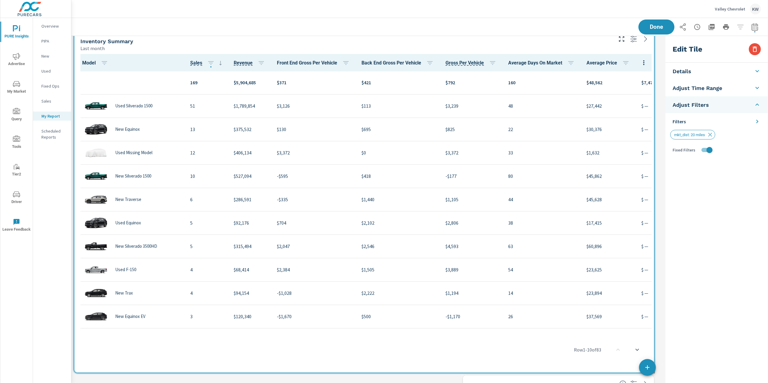
click at [753, 121] on icon at bounding box center [756, 121] width 7 height 7
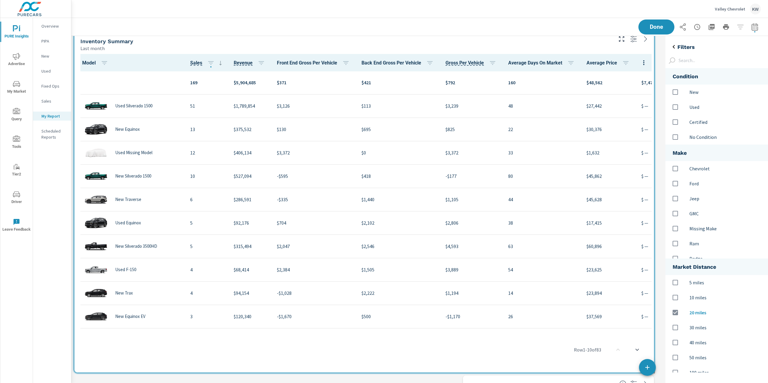
scroll to position [317, 115]
click at [679, 91] on input "options" at bounding box center [675, 92] width 13 height 13
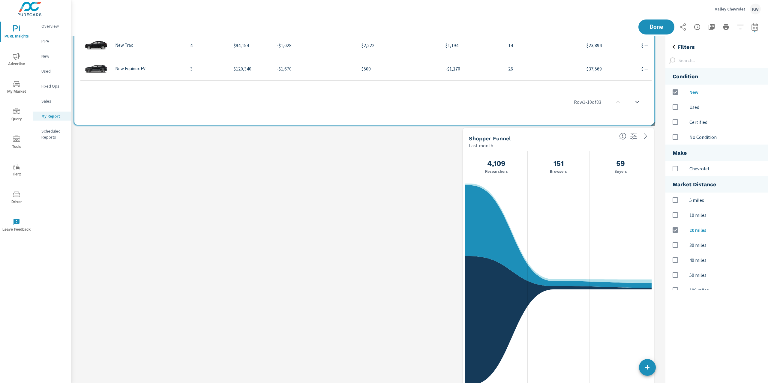
scroll to position [1084, 0]
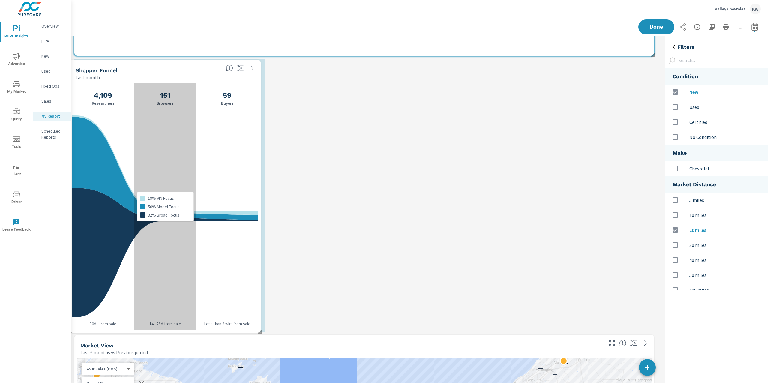
drag, startPoint x: 541, startPoint y: 146, endPoint x: 147, endPoint y: 147, distance: 393.2
click at [147, 147] on div "19% VIN Focus 50% Model Focus 32% Broad Focus" at bounding box center [165, 206] width 62 height 247
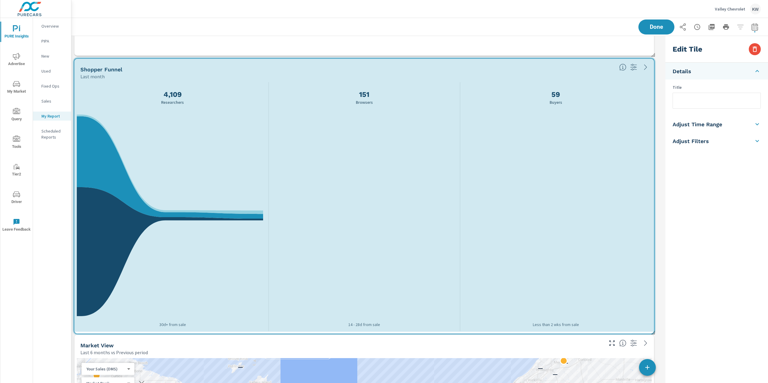
drag, startPoint x: 357, startPoint y: 326, endPoint x: 640, endPoint y: 328, distance: 283.5
click at [640, 328] on div "Market View Last 6 months vs Previous period ← Move left → Move right ↑ Move up…" at bounding box center [367, 333] width 592 height 2763
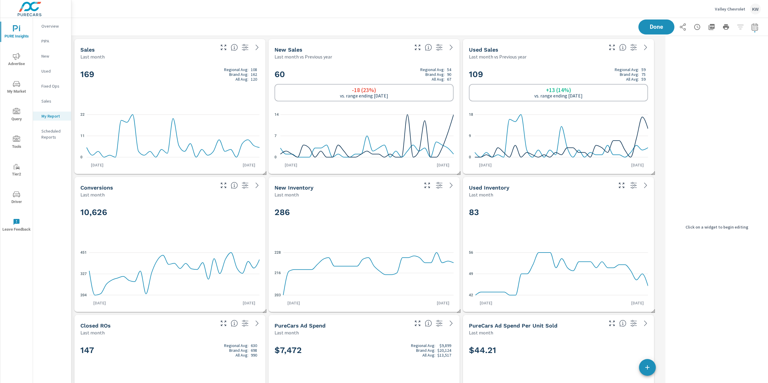
scroll to position [0, 0]
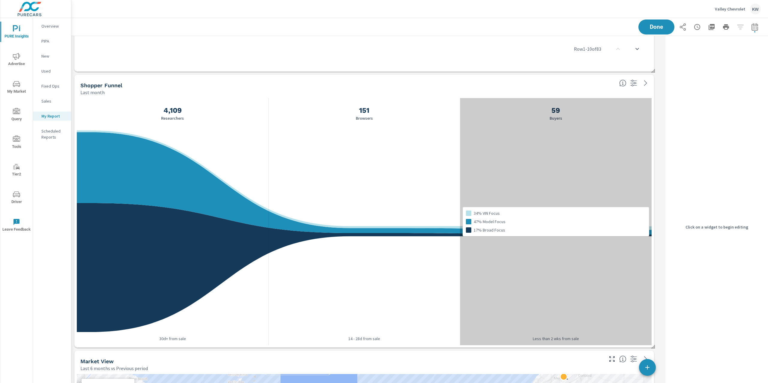
click at [609, 166] on div "34% VIN Focus 47% Model Focus 17% Broad Focus" at bounding box center [556, 221] width 192 height 247
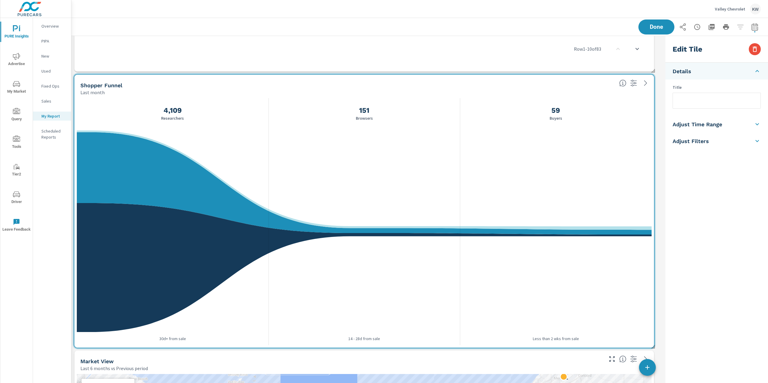
click at [711, 131] on li "Adjust Time Range" at bounding box center [716, 124] width 103 height 17
click at [708, 109] on input "checkbox" at bounding box center [702, 106] width 34 height 11
checkbox input "true"
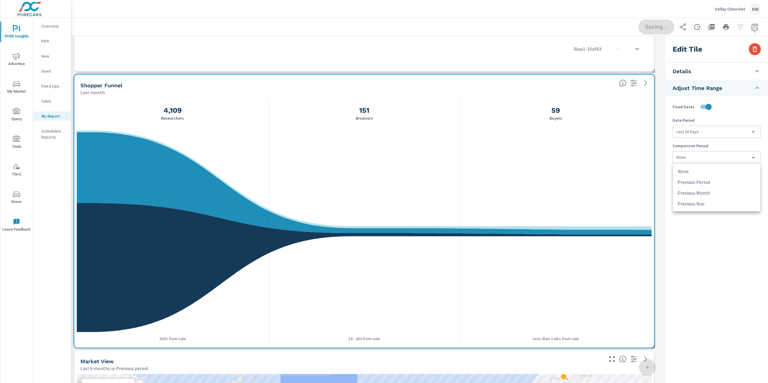
click at [707, 160] on body "PURE Insights Advertise My Market Query Tools Tier2 Driver Leave Feedback Overv…" at bounding box center [384, 191] width 768 height 383
click at [700, 183] on li "Previous Period" at bounding box center [716, 182] width 87 height 11
type input "currentPeriodStart"
click at [649, 30] on button "Done" at bounding box center [656, 27] width 37 height 16
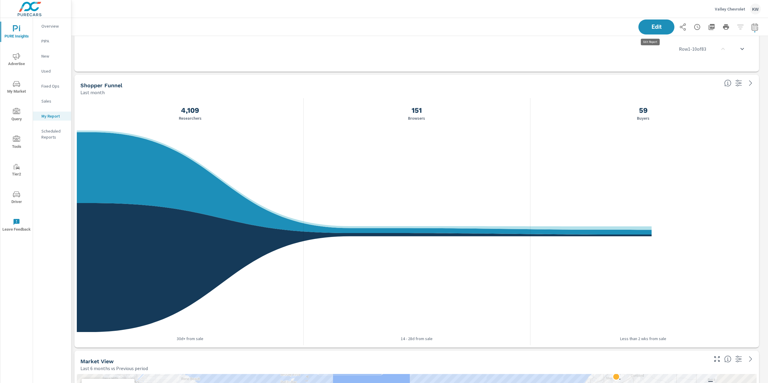
scroll to position [3, 3]
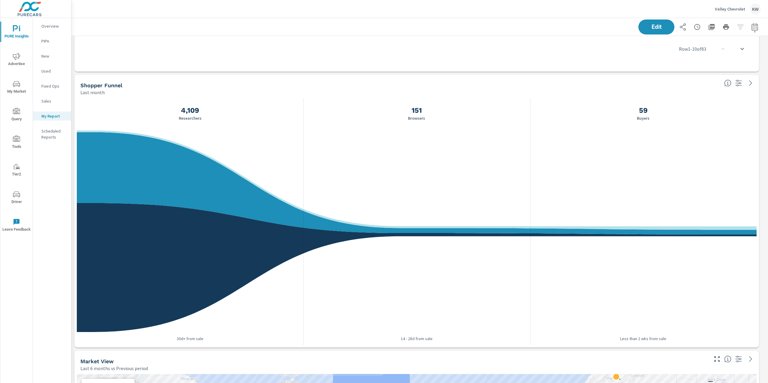
scroll to position [2775, 703]
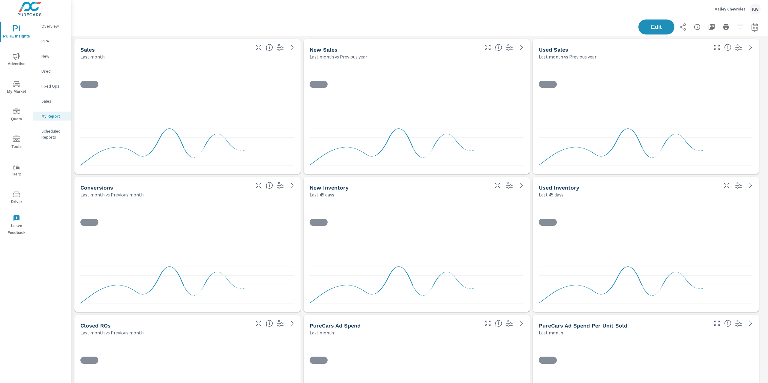
scroll to position [2775, 703]
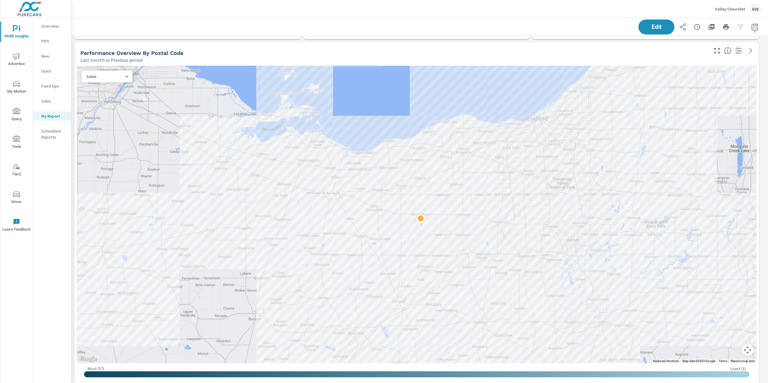
scroll to position [419, 0]
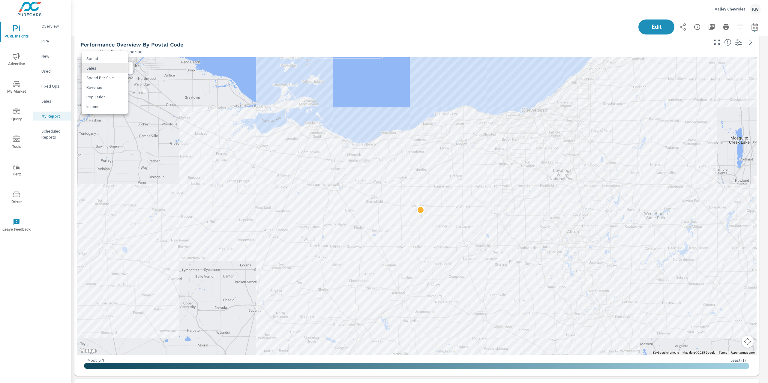
click at [125, 67] on body "PURE Insights Advertise My Market Query Tools Tier2 Driver Leave Feedback Overv…" at bounding box center [384, 191] width 768 height 383
click at [202, 46] on div at bounding box center [384, 191] width 768 height 383
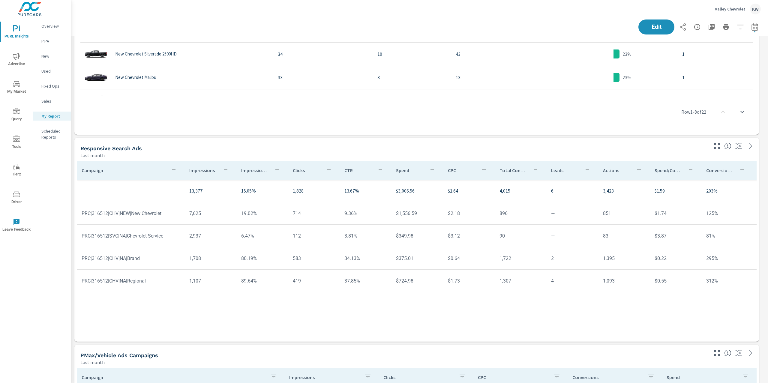
scroll to position [2236, 0]
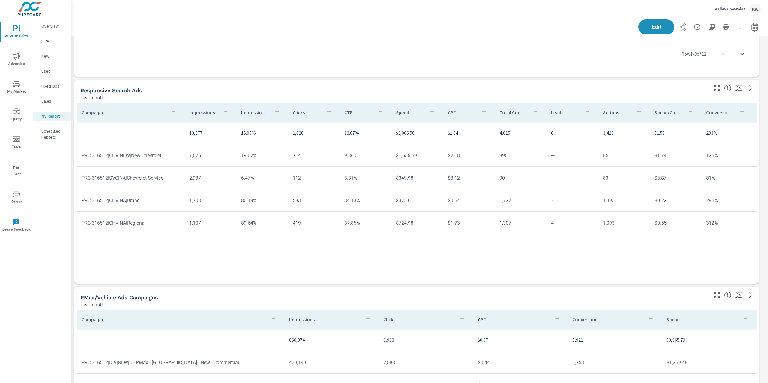
click at [259, 114] on p "Impression Share" at bounding box center [255, 112] width 28 height 6
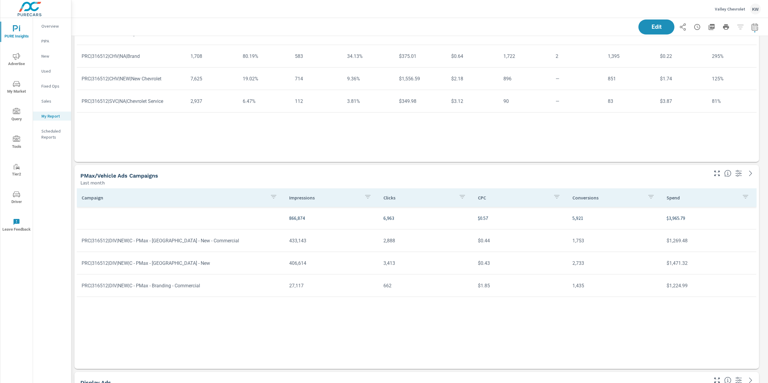
scroll to position [2360, 0]
